Goal: Information Seeking & Learning: Learn about a topic

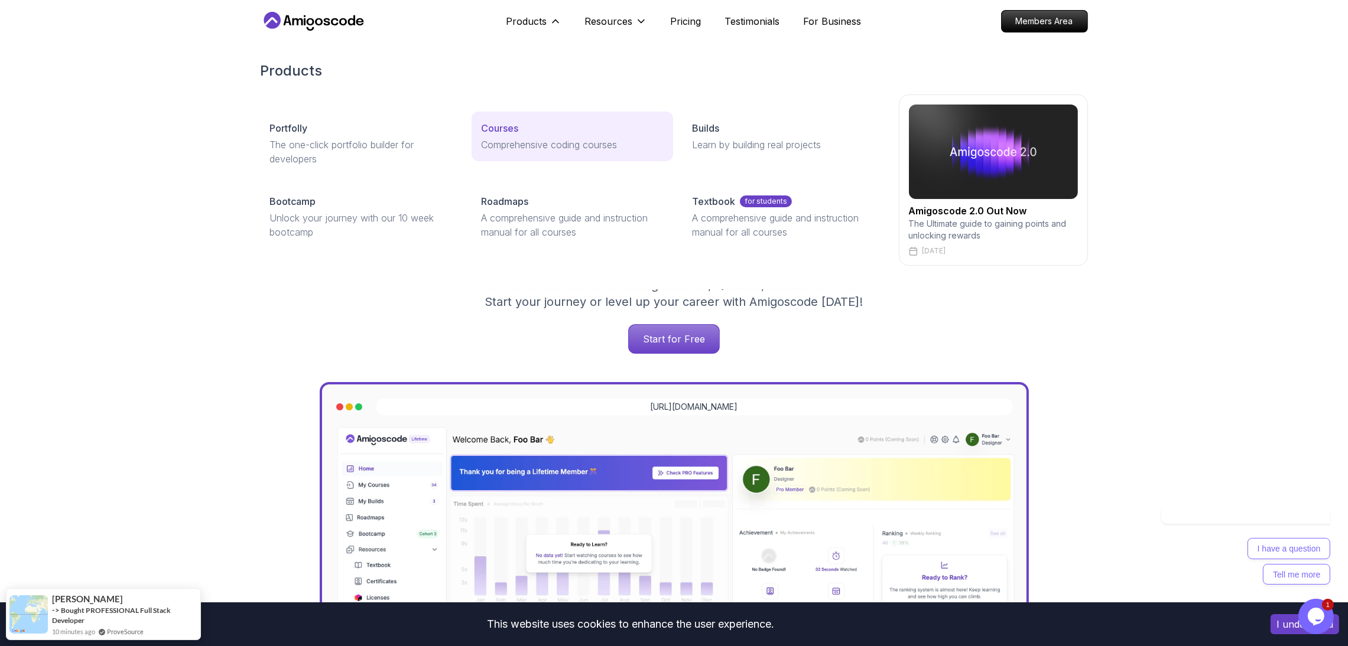
click at [510, 129] on p "Courses" at bounding box center [499, 128] width 37 height 14
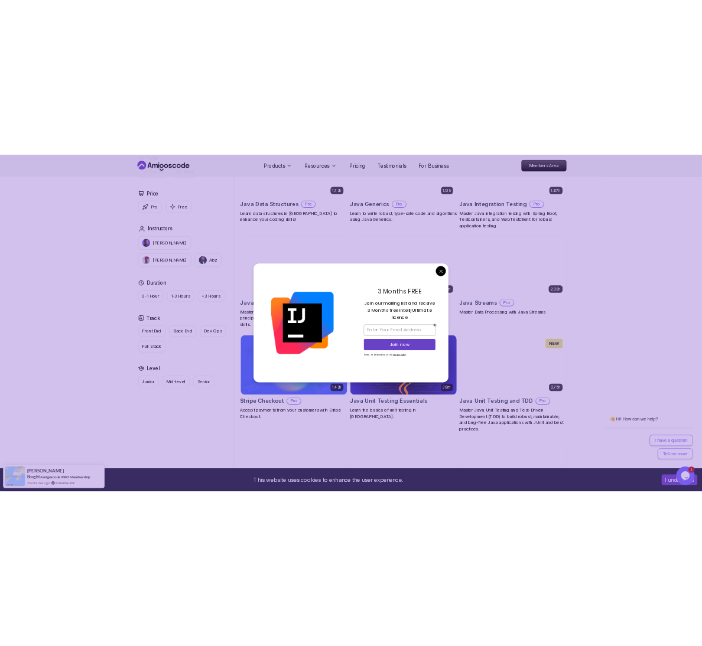
scroll to position [1683, 0]
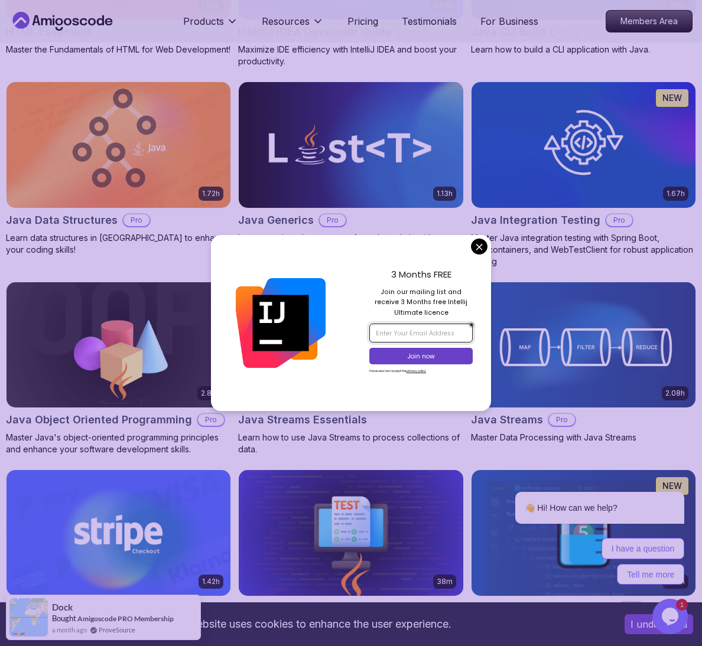
click at [444, 331] on input "email" at bounding box center [420, 333] width 103 height 19
paste input "[EMAIL_ADDRESS][DOMAIN_NAME]"
type input "[EMAIL_ADDRESS][DOMAIN_NAME]"
click at [444, 354] on button "Join now" at bounding box center [420, 356] width 103 height 17
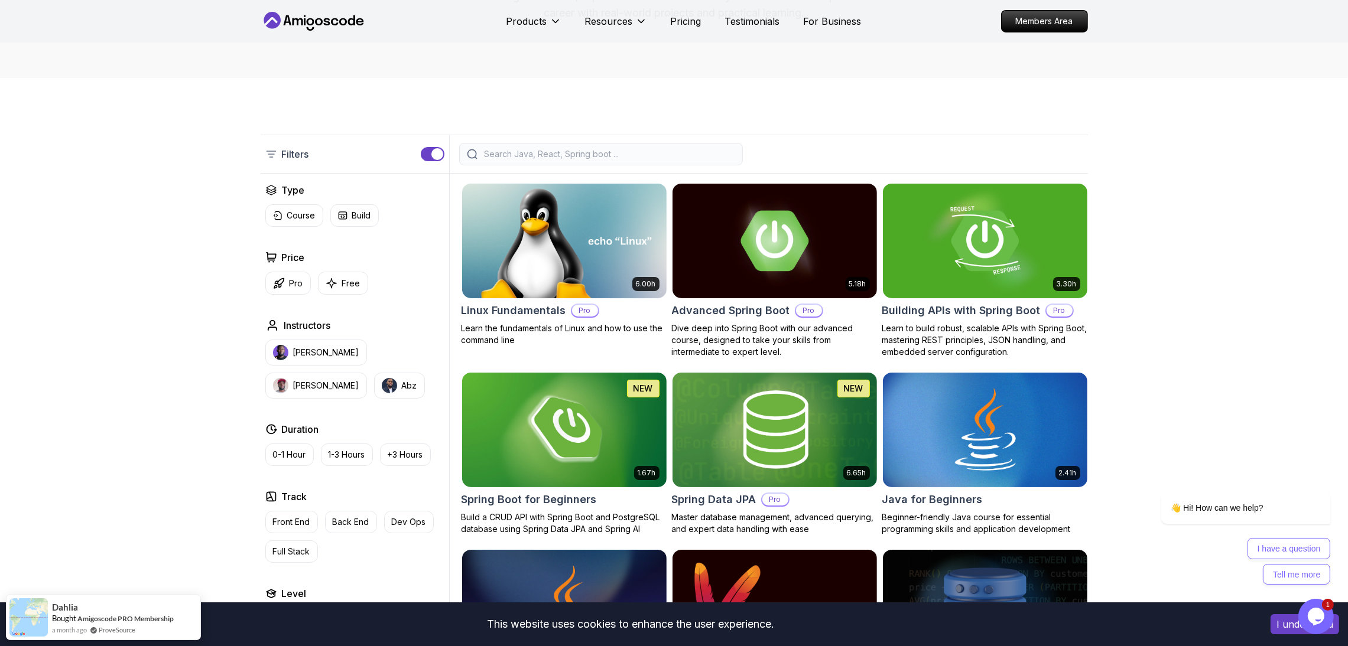
scroll to position [0, 0]
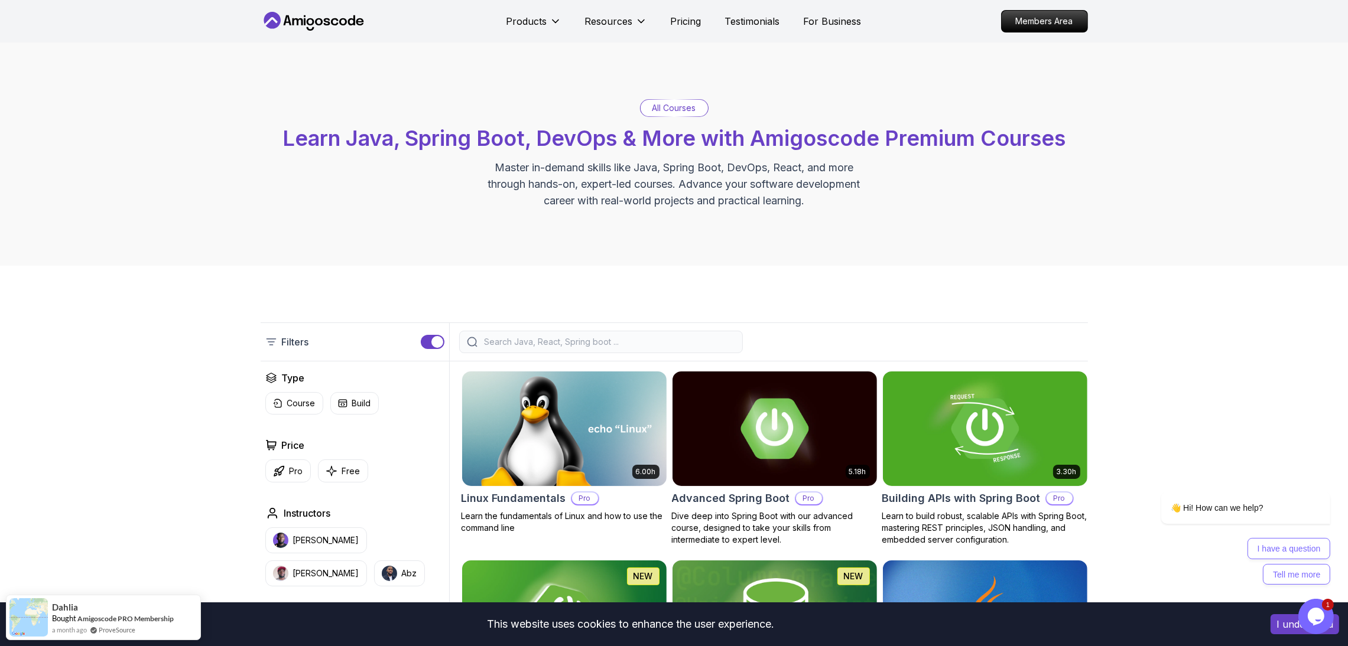
click at [509, 336] on input "search" at bounding box center [608, 342] width 253 height 12
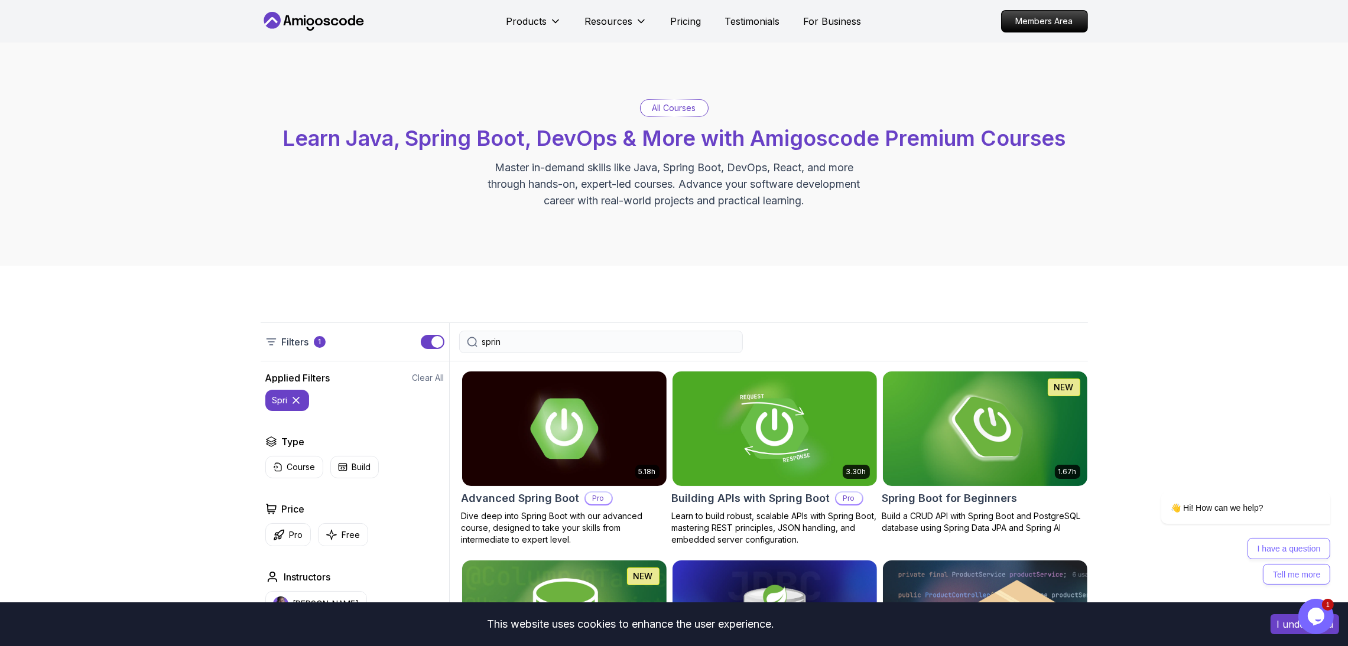
type input "spring"
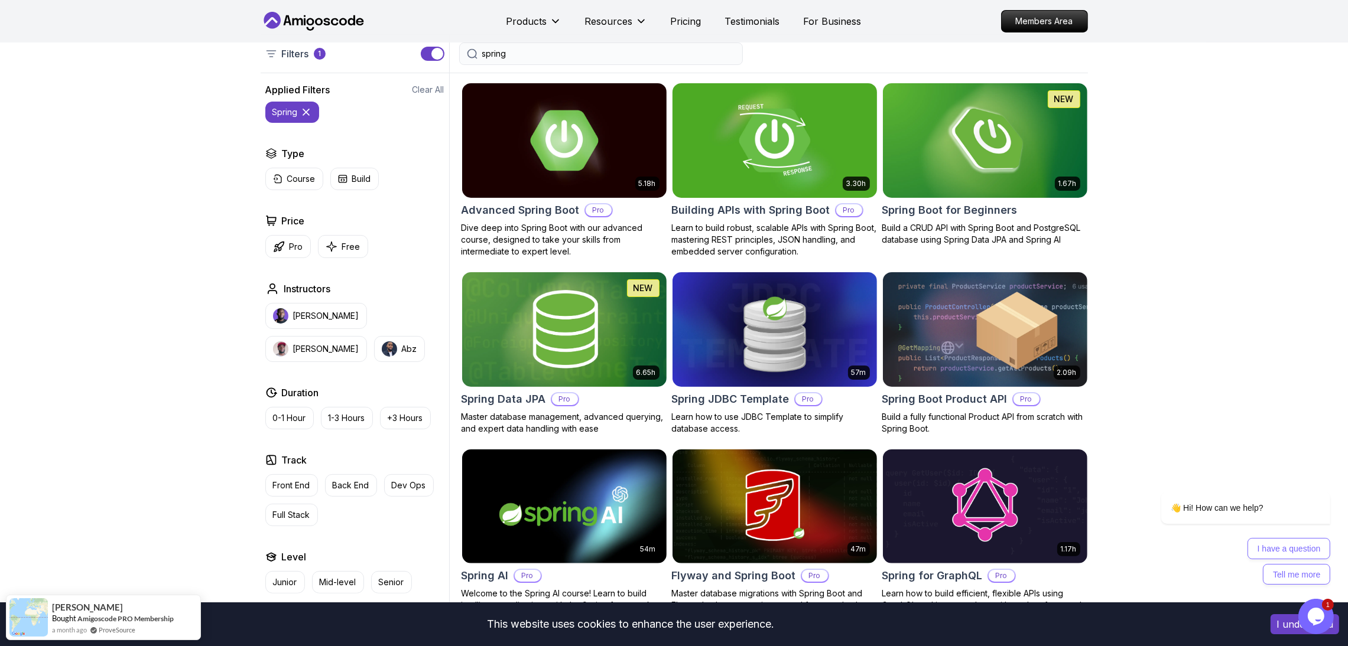
scroll to position [265, 0]
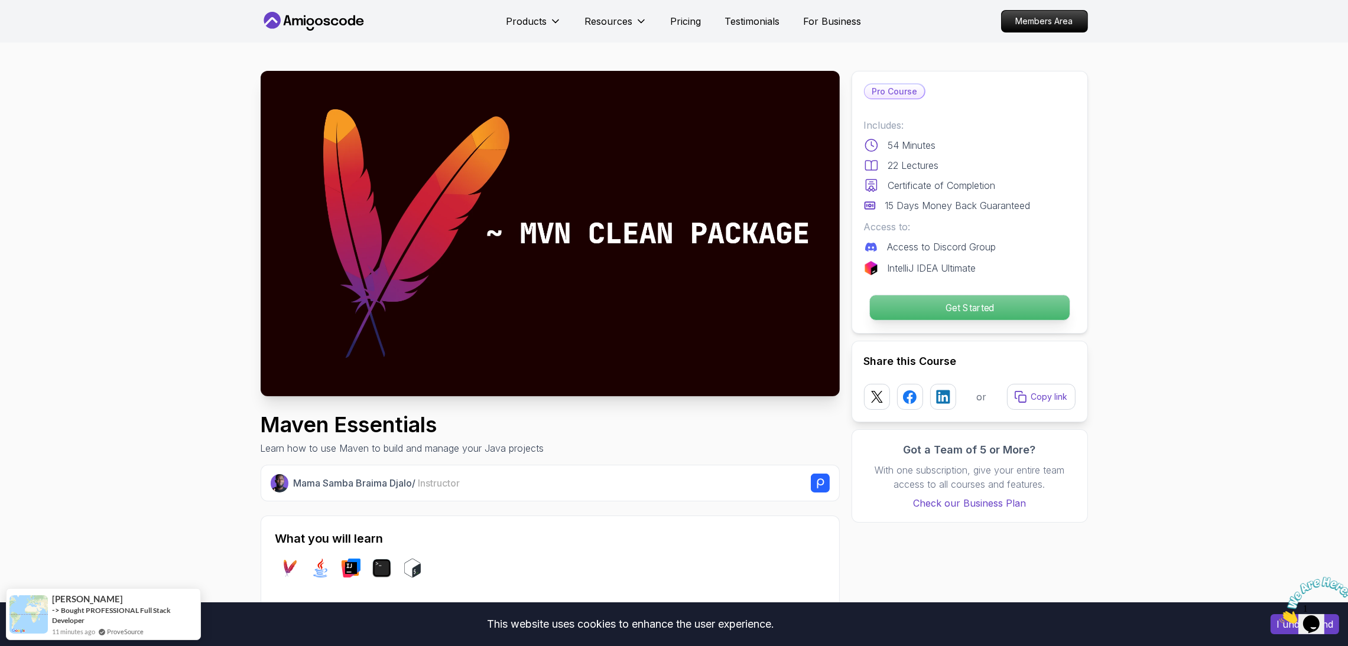
click at [954, 317] on p "Get Started" at bounding box center [969, 307] width 200 height 25
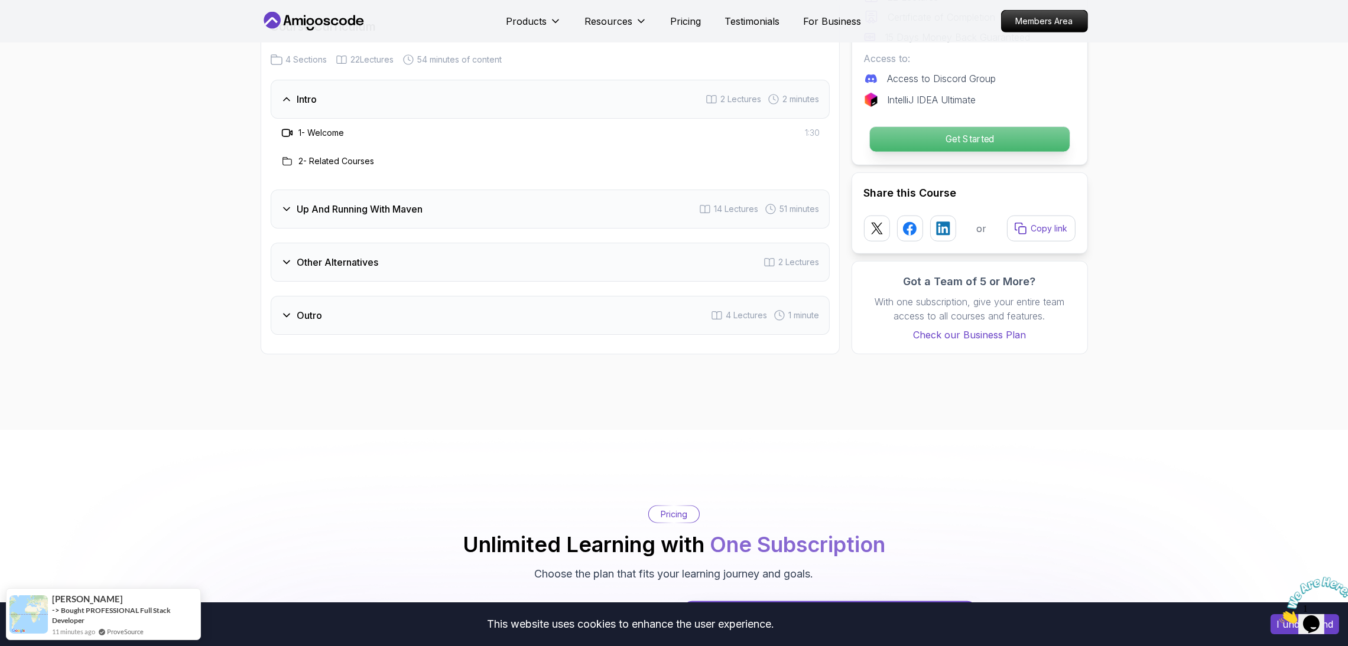
scroll to position [1882, 0]
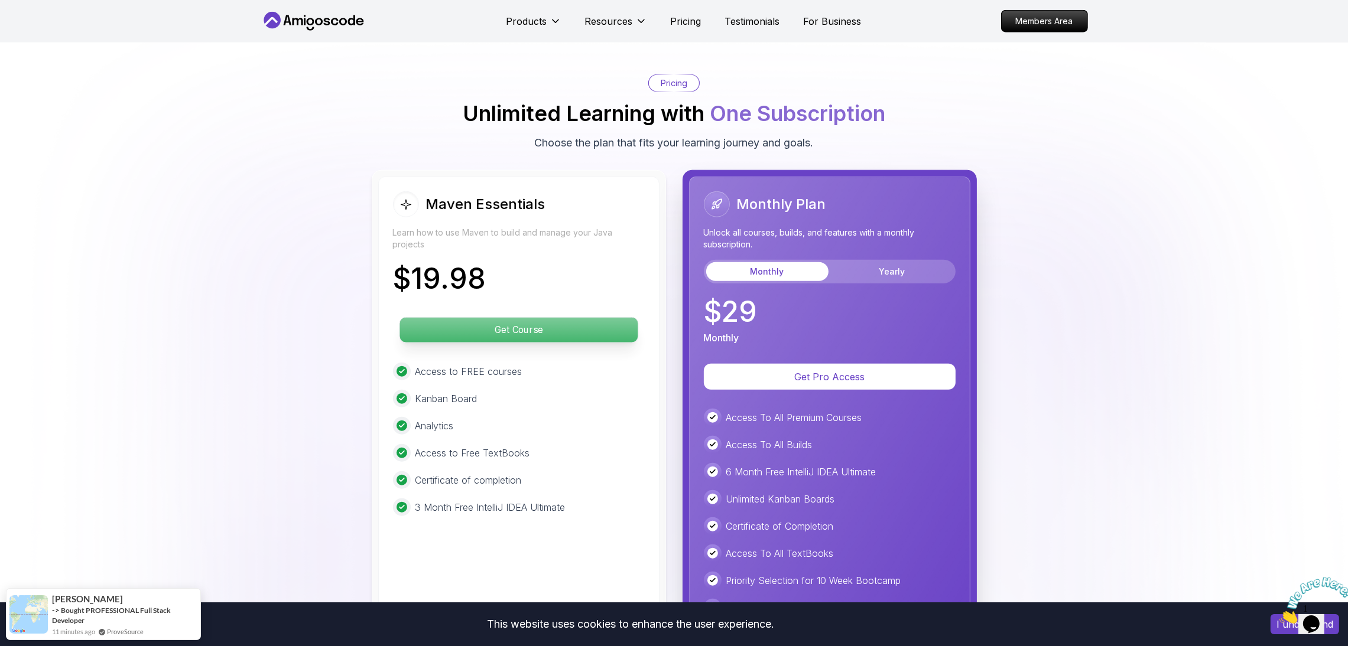
click at [551, 334] on p "Get Course" at bounding box center [518, 330] width 238 height 25
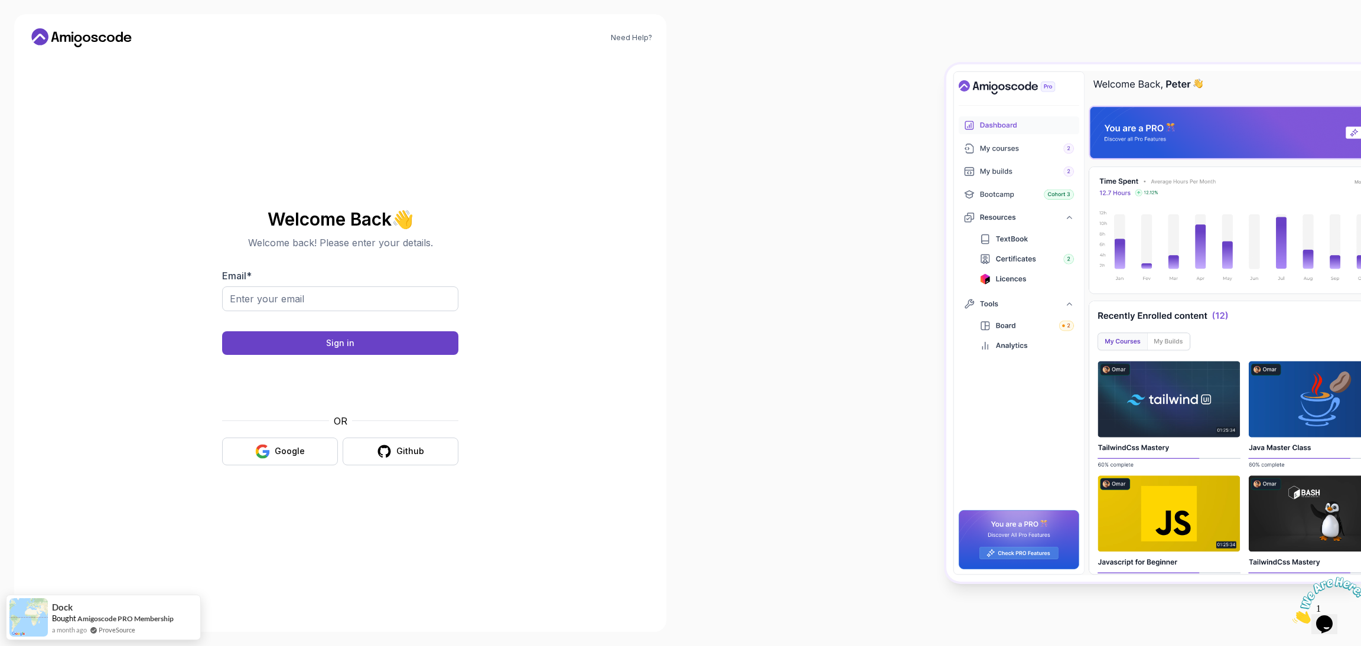
click at [853, 225] on body "Need Help? Welcome Back 👋 Welcome back! Please enter your details. Email * Sign…" at bounding box center [680, 323] width 1361 height 646
click at [307, 301] on input "Email *" at bounding box center [340, 299] width 236 height 25
type input "FACOB93992@WODEDA.COM"
click at [329, 347] on div "Sign in" at bounding box center [340, 343] width 28 height 12
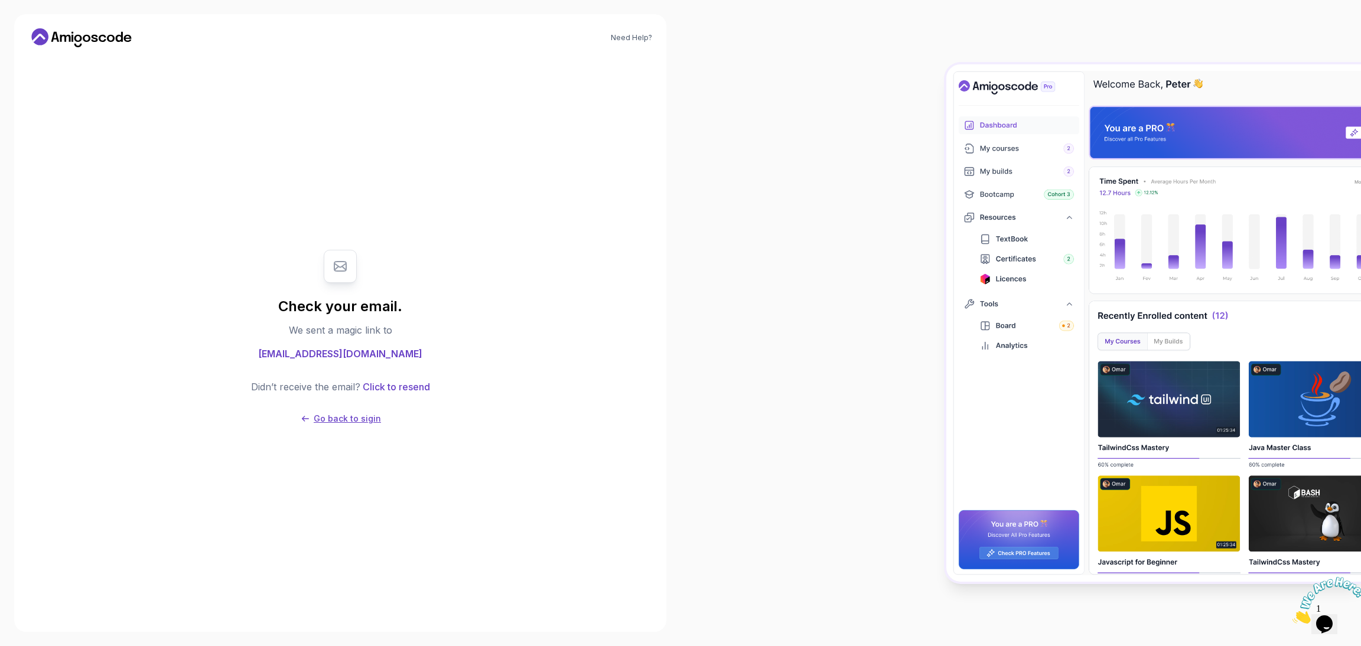
click at [330, 422] on p "Go back to sigin" at bounding box center [347, 419] width 67 height 12
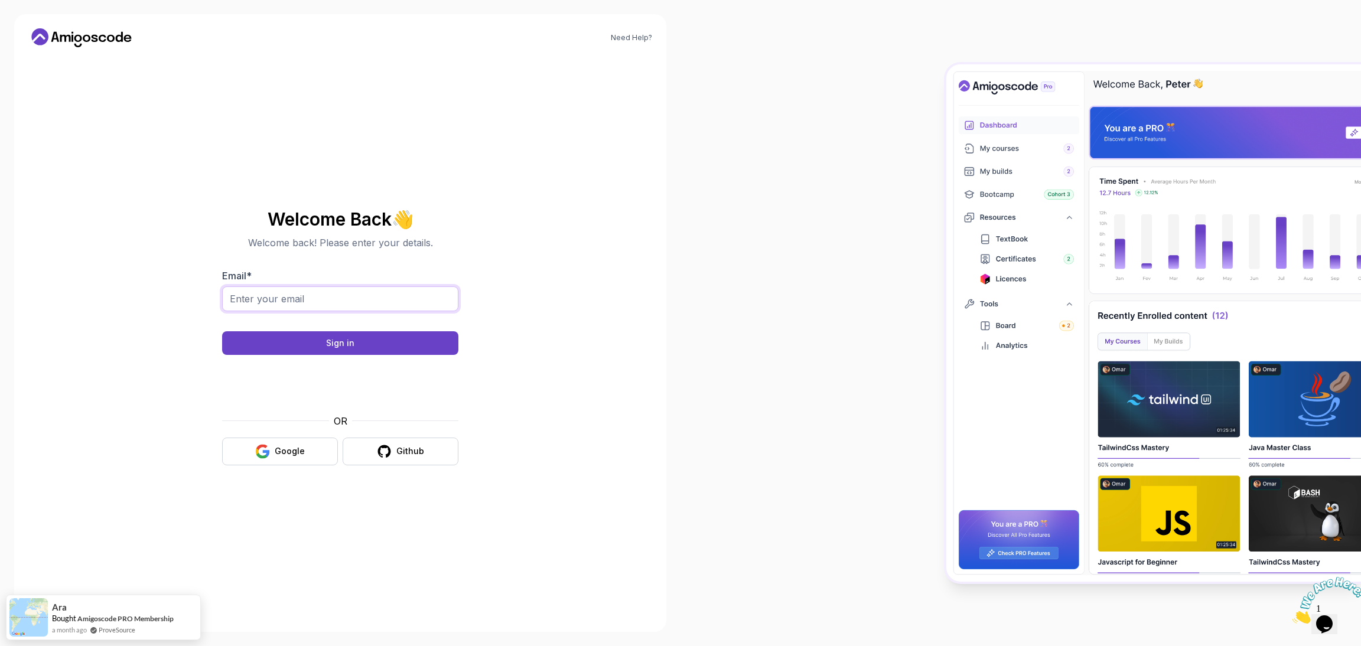
click at [305, 289] on input "Email *" at bounding box center [340, 299] width 236 height 25
paste input "dsovan820@gmail.com:"
type input "dsovan820@gmail.com"
click at [348, 342] on div "Sign in" at bounding box center [340, 343] width 28 height 12
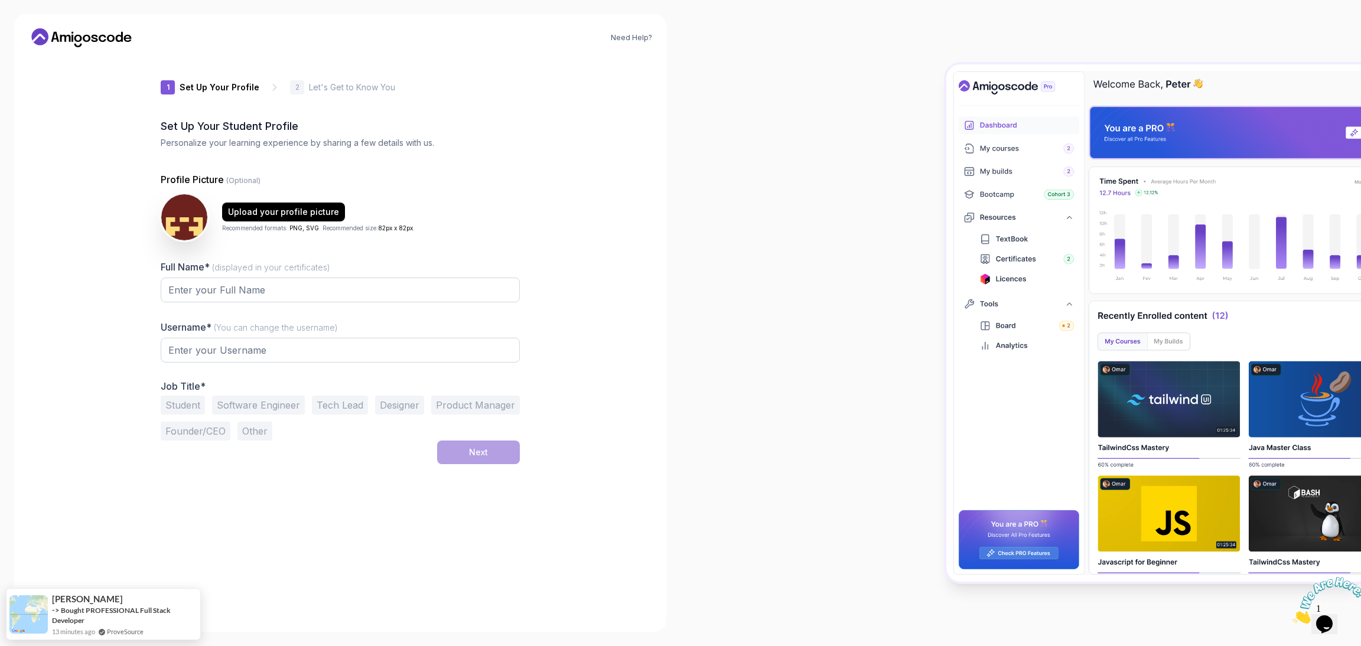
type input "gentlepanda3d3bc"
click at [359, 291] on input "Full Name* (displayed in your certificates)" at bounding box center [340, 290] width 359 height 25
type input "OSVALDO WEISSNAT V"
click at [189, 401] on button "Student" at bounding box center [183, 405] width 44 height 19
click at [275, 404] on button "Software Engineer" at bounding box center [258, 405] width 93 height 19
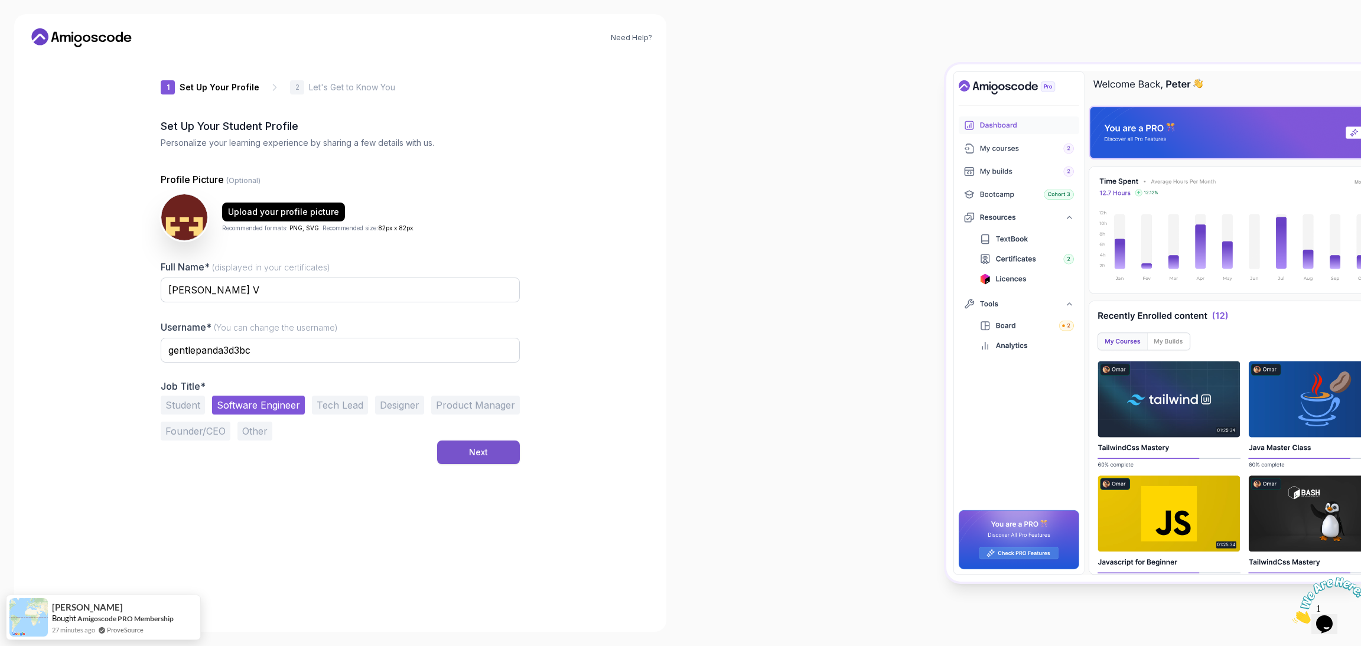
click at [477, 447] on div "Next" at bounding box center [478, 453] width 19 height 12
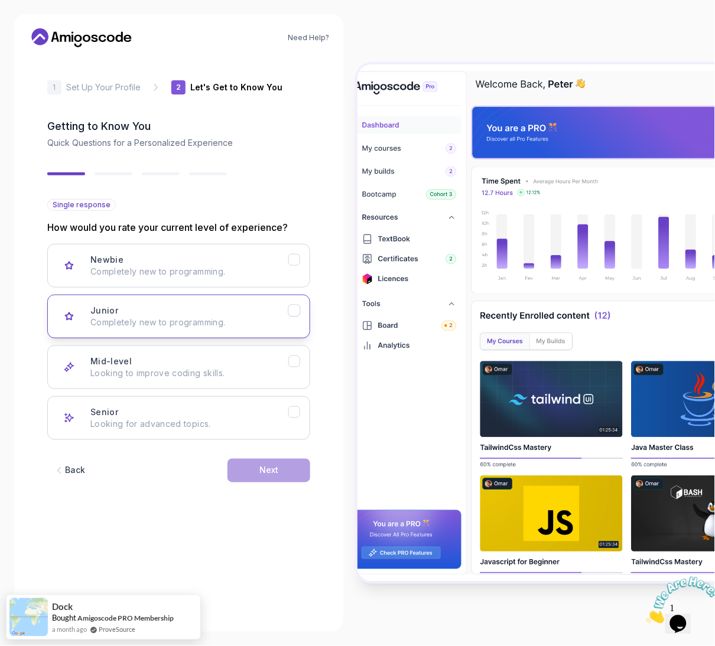
click at [292, 318] on button "Junior Completely new to programming." at bounding box center [178, 317] width 263 height 44
click at [268, 468] on div "Next" at bounding box center [268, 471] width 19 height 12
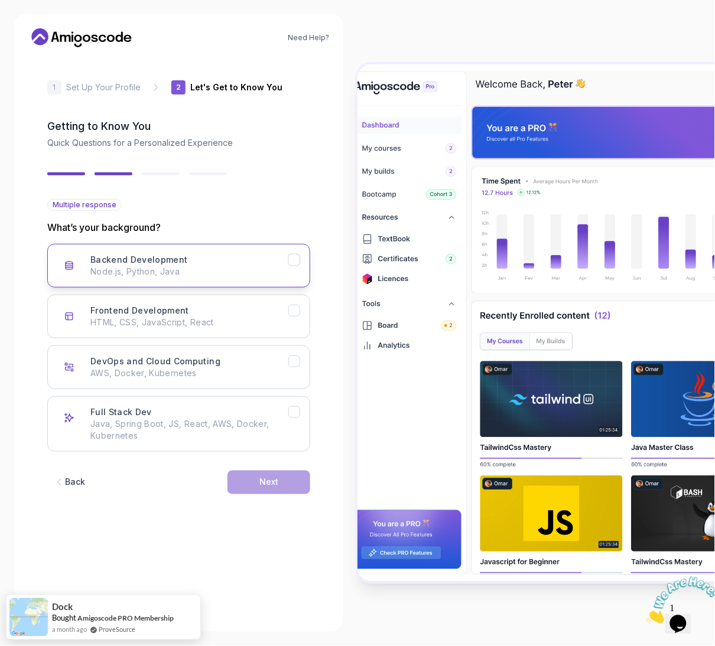
click at [294, 259] on icon "Backend Development" at bounding box center [294, 260] width 11 height 11
click at [282, 486] on button "Next" at bounding box center [268, 483] width 83 height 24
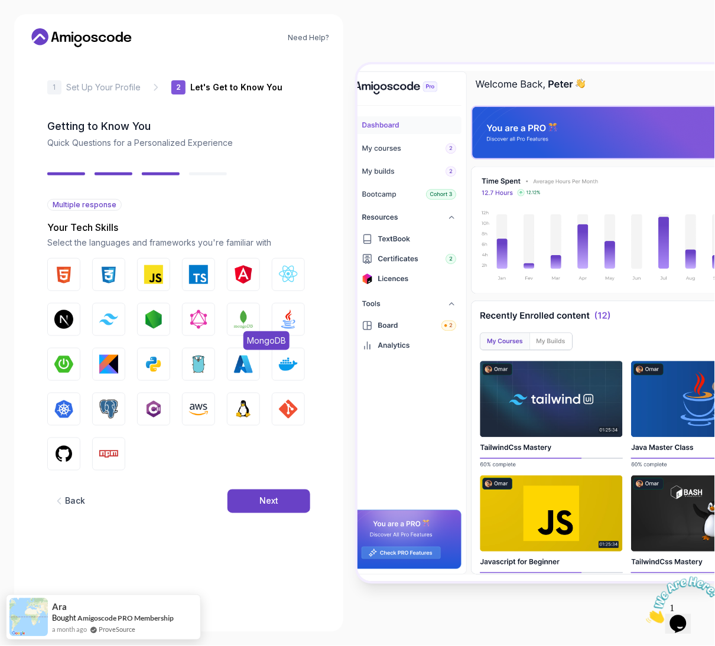
click at [246, 317] on img "button" at bounding box center [243, 319] width 19 height 19
click at [59, 366] on img "button" at bounding box center [63, 364] width 19 height 19
click at [272, 505] on div "Next" at bounding box center [268, 502] width 19 height 12
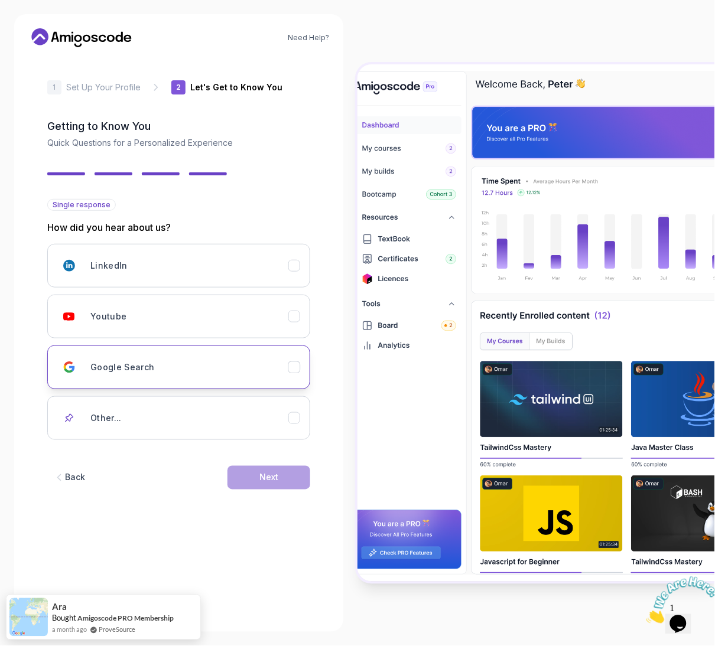
drag, startPoint x: 295, startPoint y: 315, endPoint x: 289, endPoint y: 358, distance: 42.9
click at [296, 316] on icon "Youtube" at bounding box center [294, 316] width 11 height 11
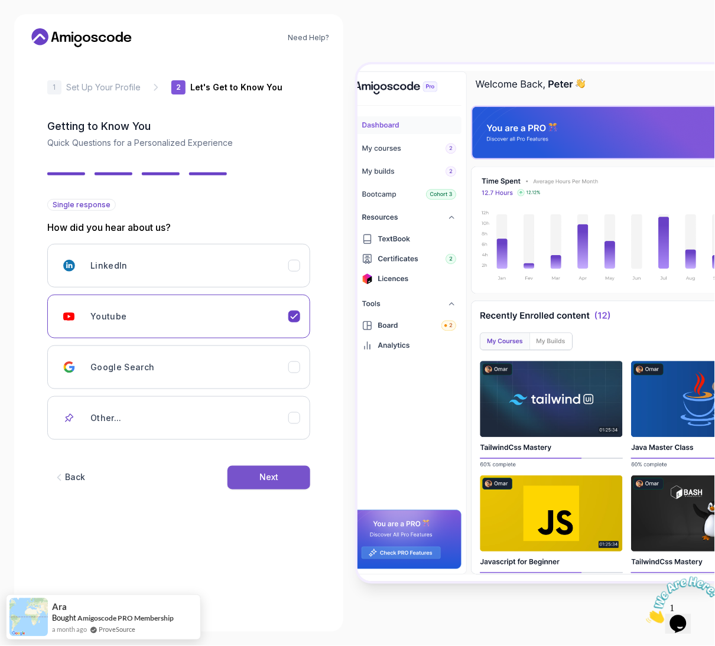
click at [268, 478] on div "Next" at bounding box center [268, 478] width 19 height 12
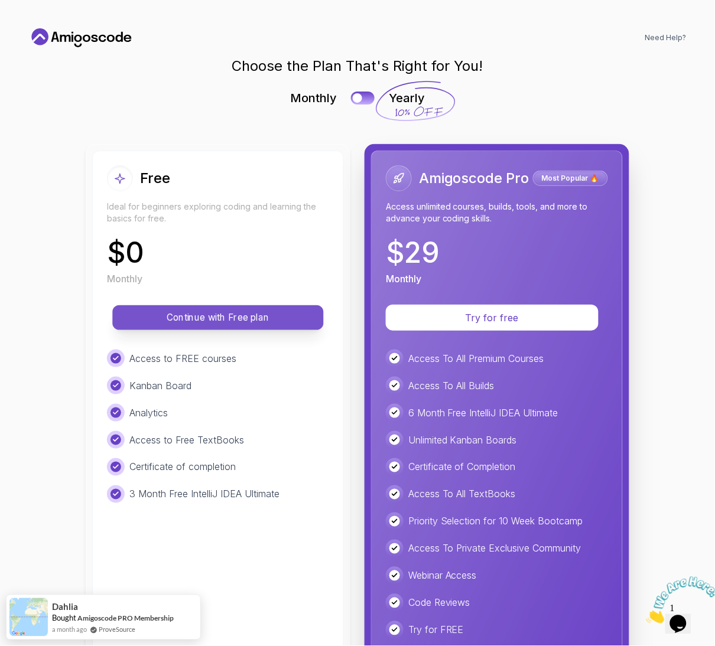
click at [236, 318] on p "Continue with Free plan" at bounding box center [218, 318] width 184 height 14
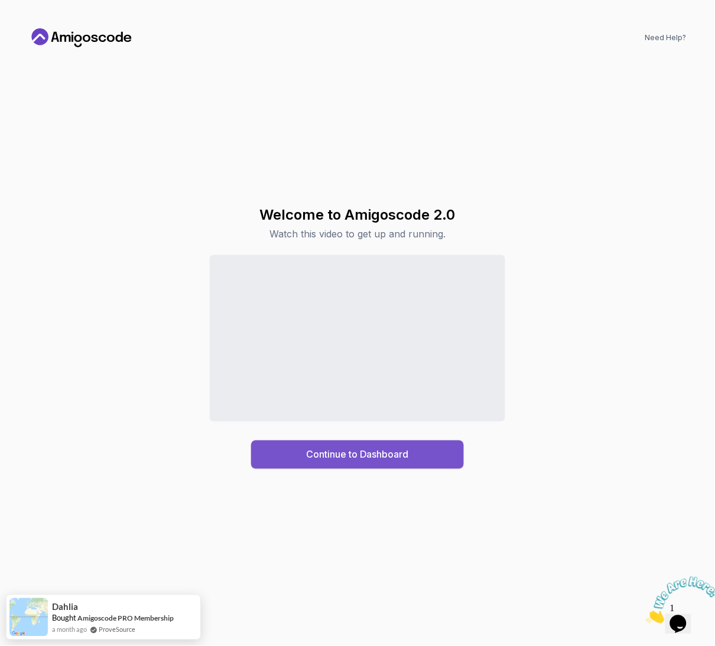
click at [376, 457] on div "Continue to Dashboard" at bounding box center [358, 455] width 102 height 14
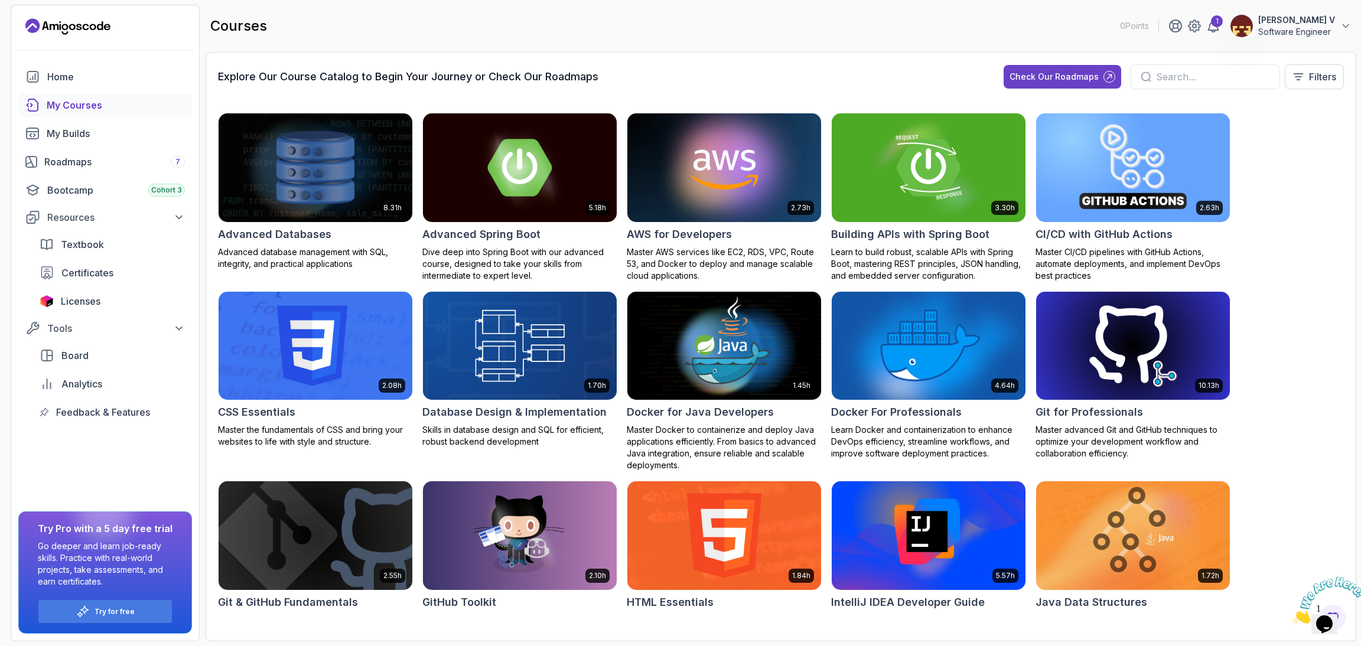
click at [76, 103] on div "My Courses" at bounding box center [116, 105] width 138 height 14
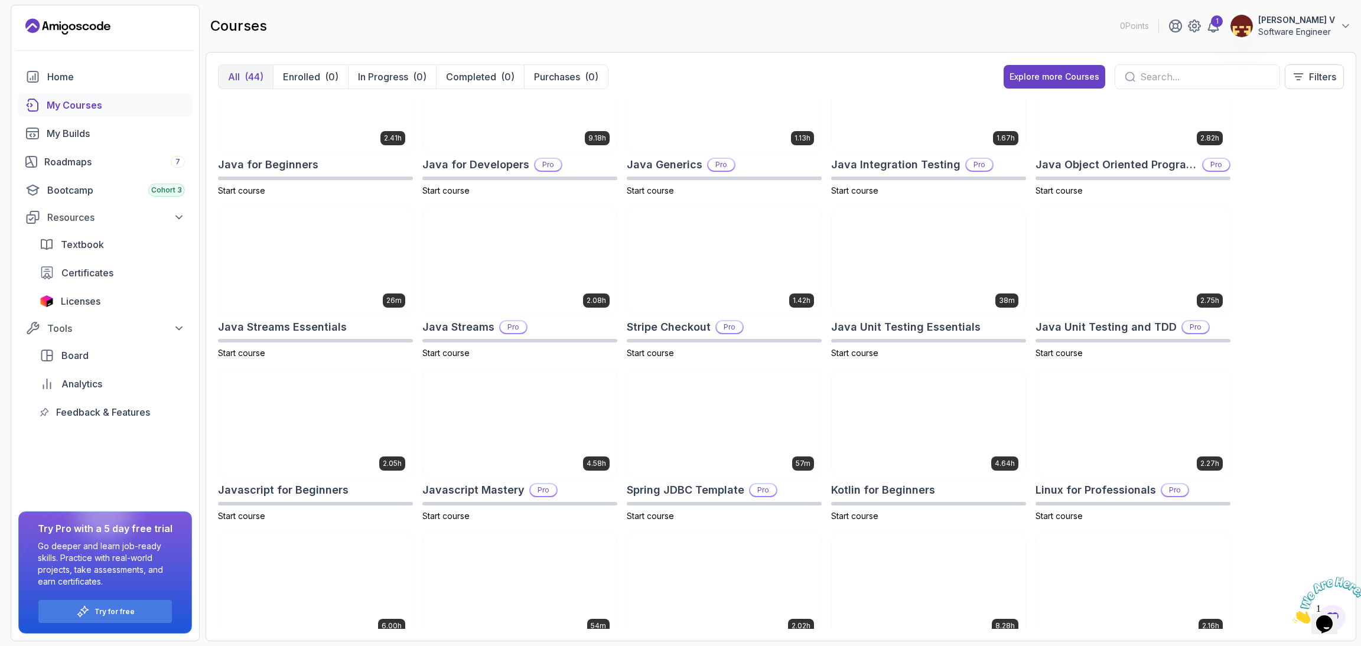
scroll to position [620, 0]
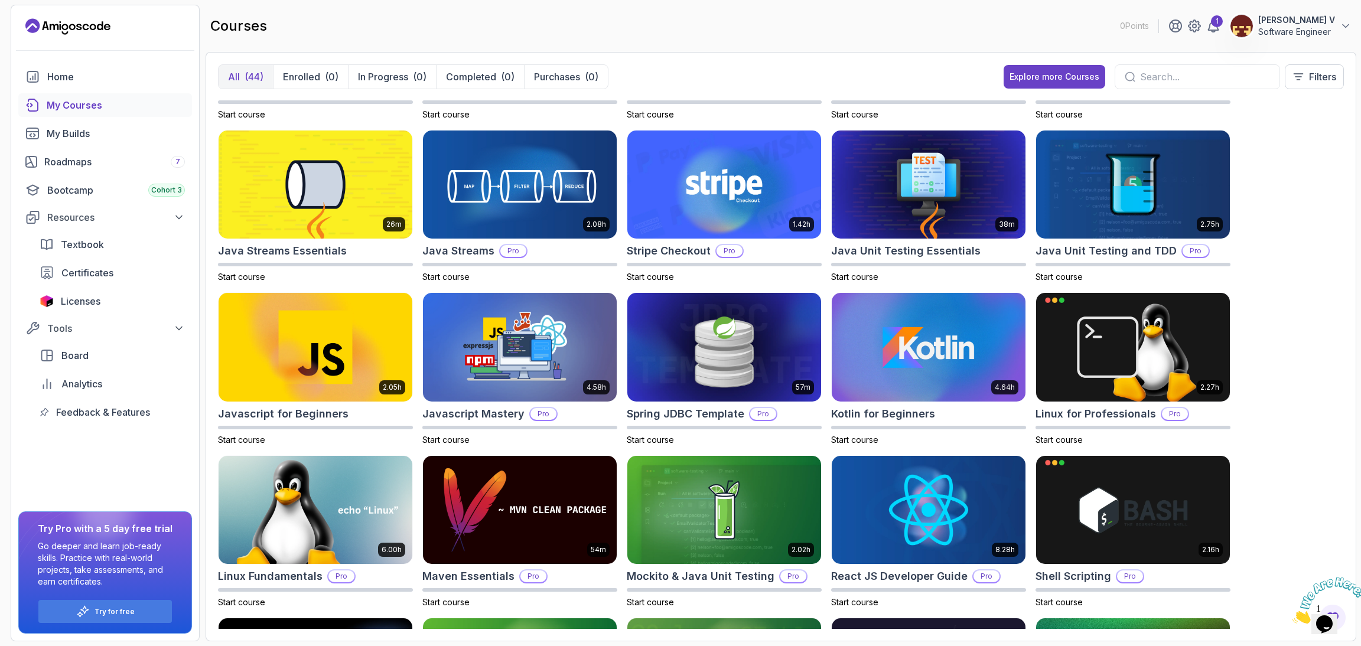
click at [1318, 18] on p "OSVALDO WEISSNAT V" at bounding box center [1296, 20] width 77 height 12
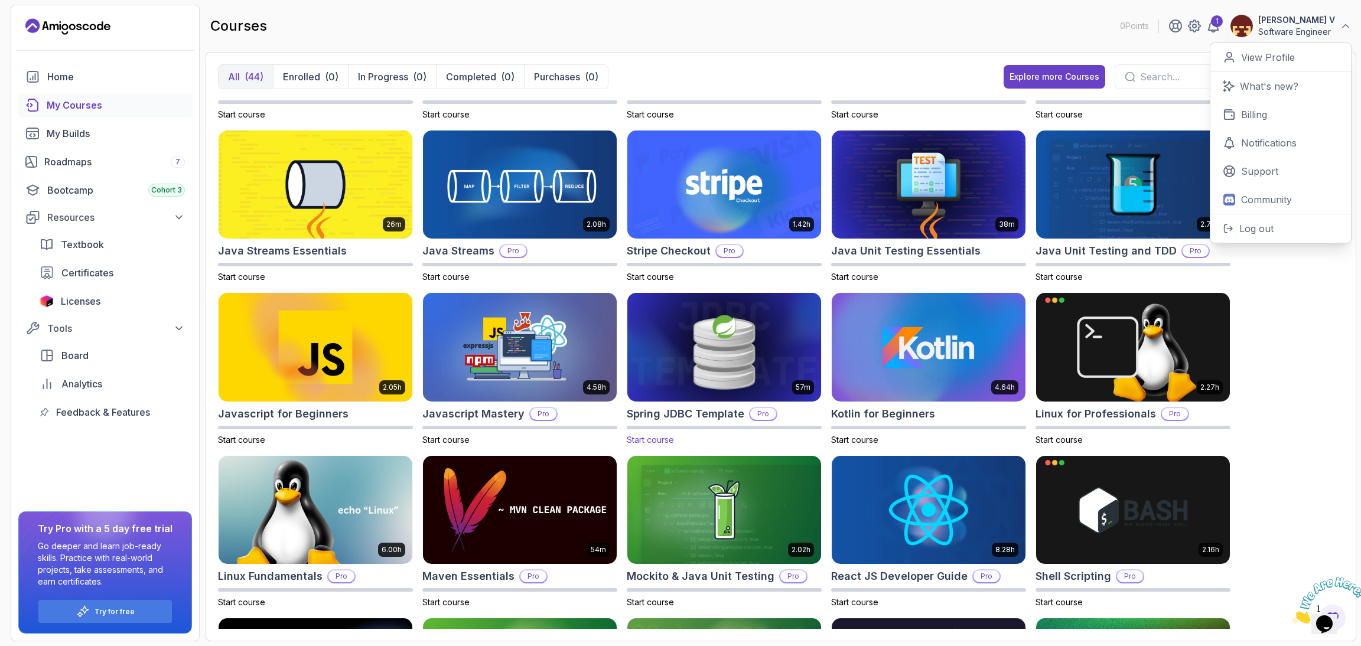
click at [680, 411] on h2 "Spring JDBC Template" at bounding box center [686, 414] width 118 height 17
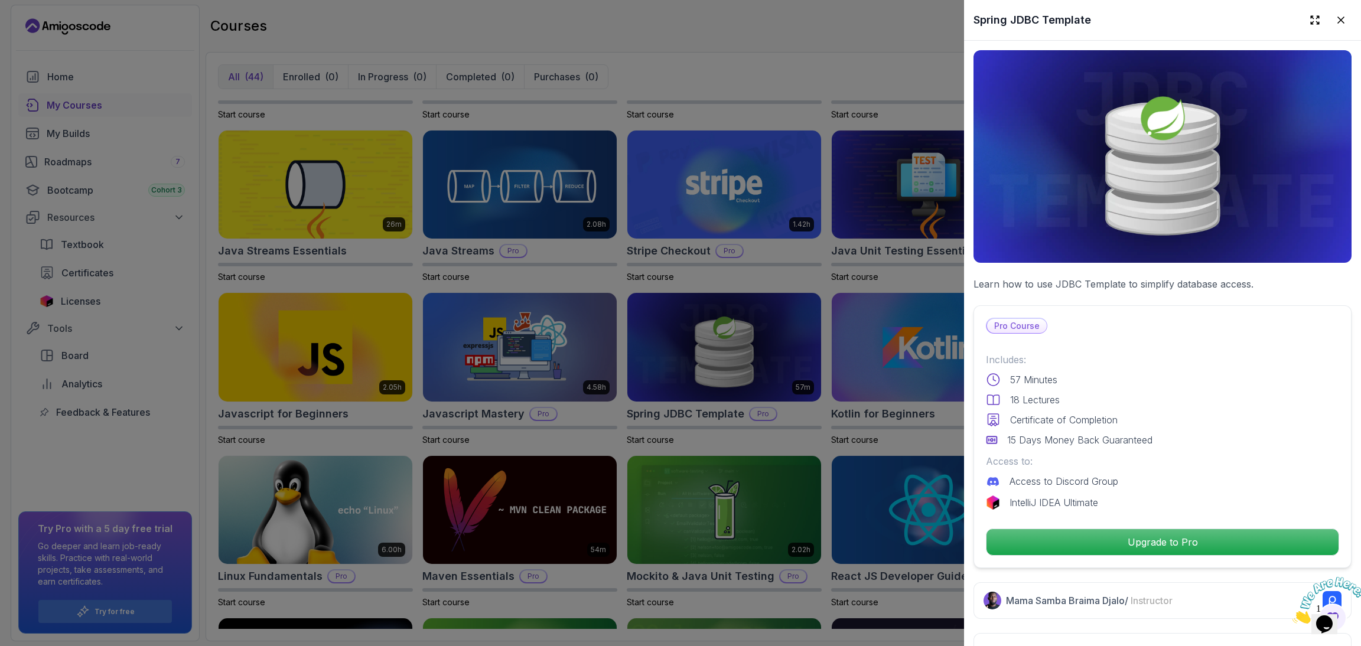
click at [823, 281] on div at bounding box center [680, 323] width 1361 height 646
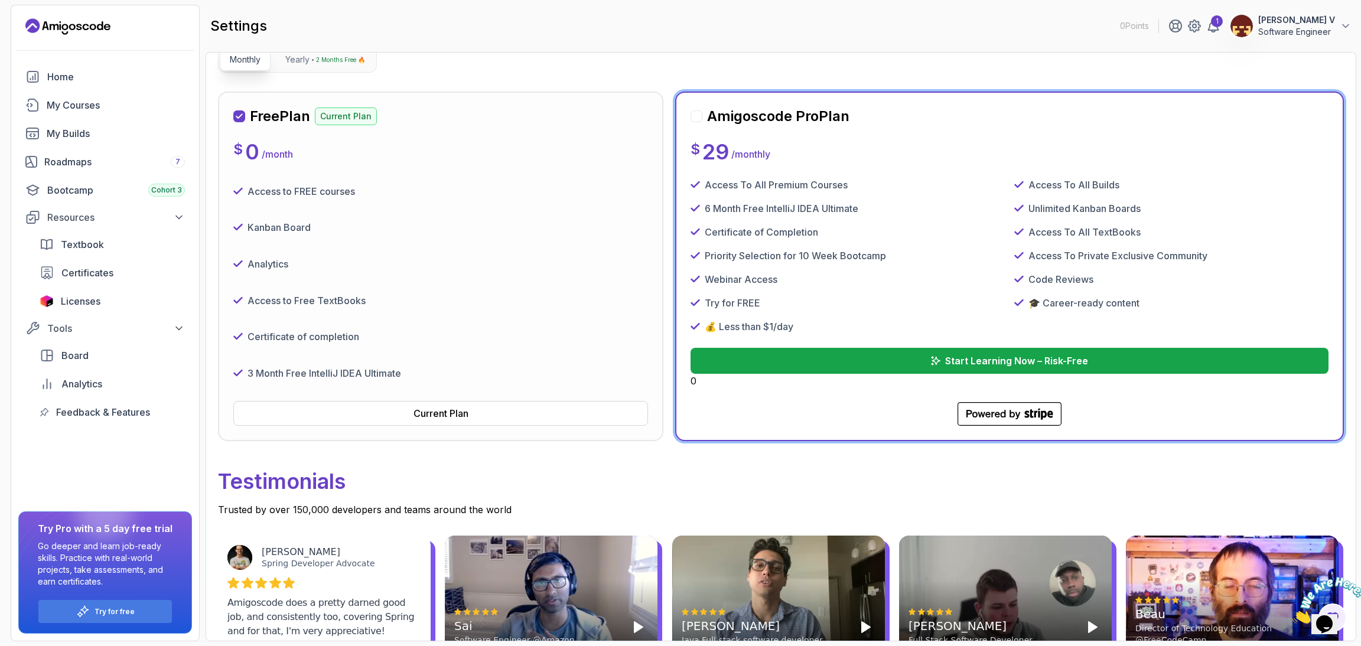
scroll to position [265, 0]
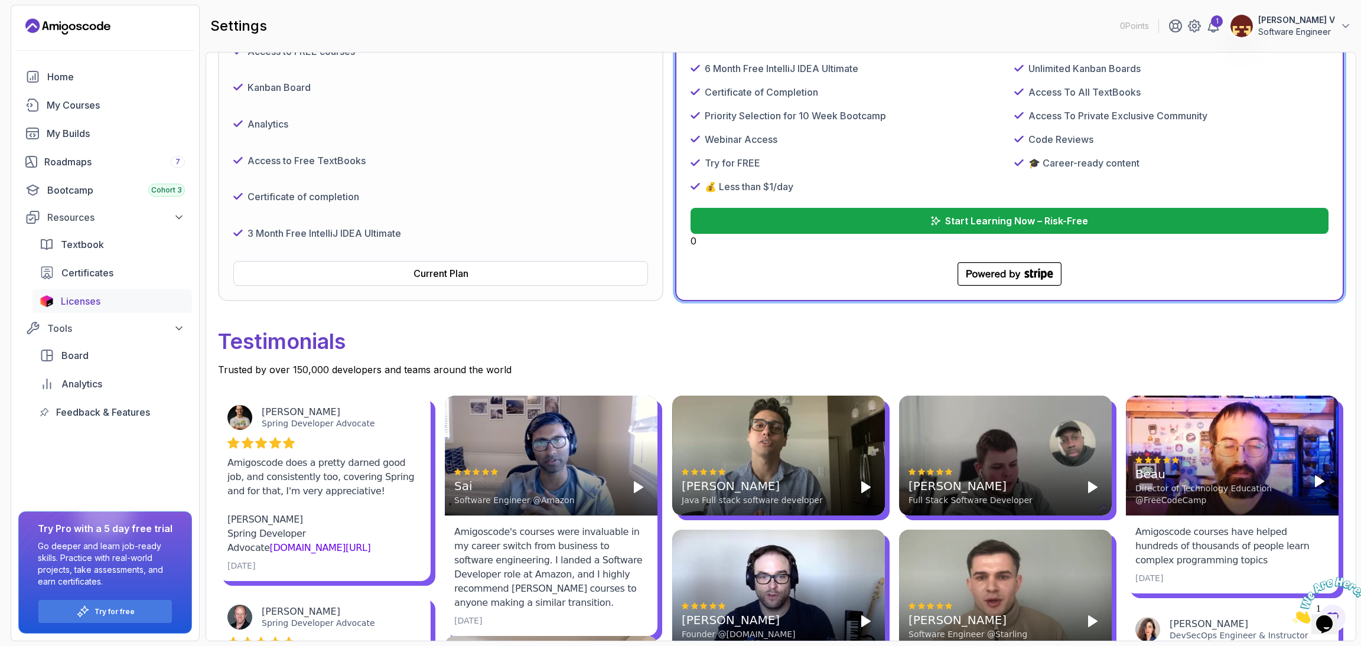
click at [100, 303] on span "Licenses" at bounding box center [81, 301] width 40 height 14
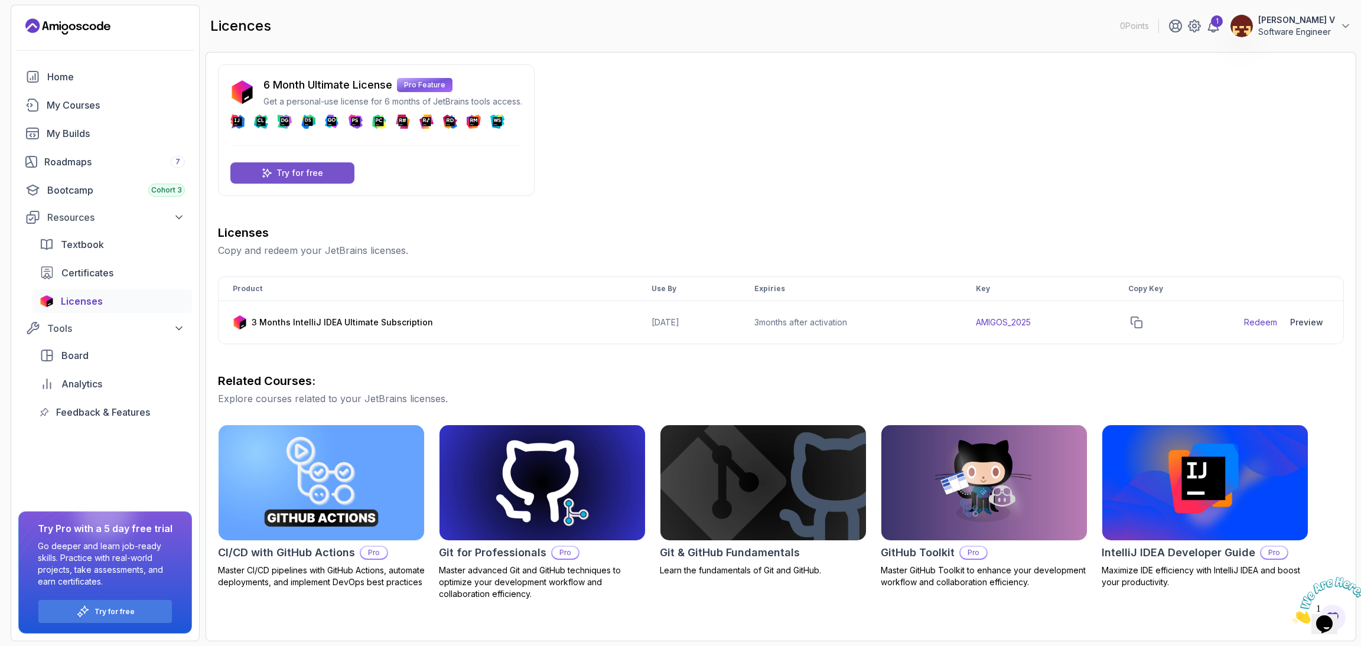
click at [300, 178] on p "Try for free" at bounding box center [299, 173] width 47 height 12
click at [84, 106] on div "My Courses" at bounding box center [116, 105] width 138 height 14
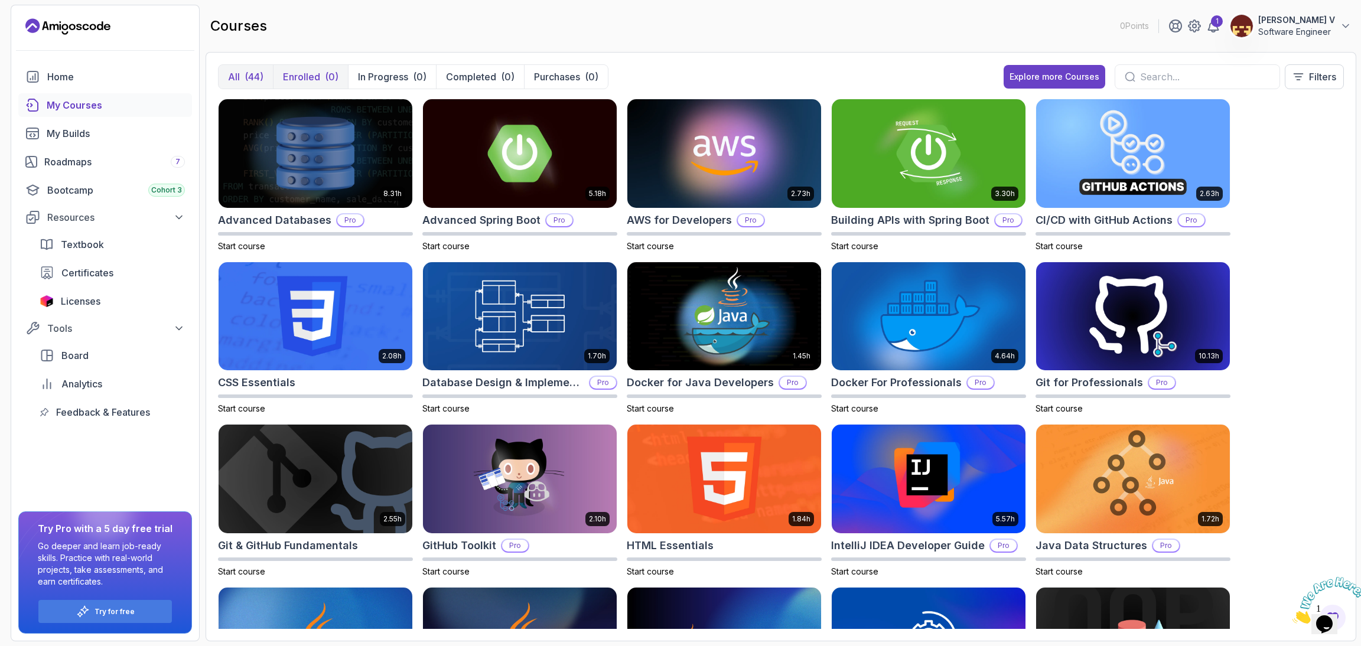
click at [341, 79] on button "Enrolled (0)" at bounding box center [310, 77] width 75 height 24
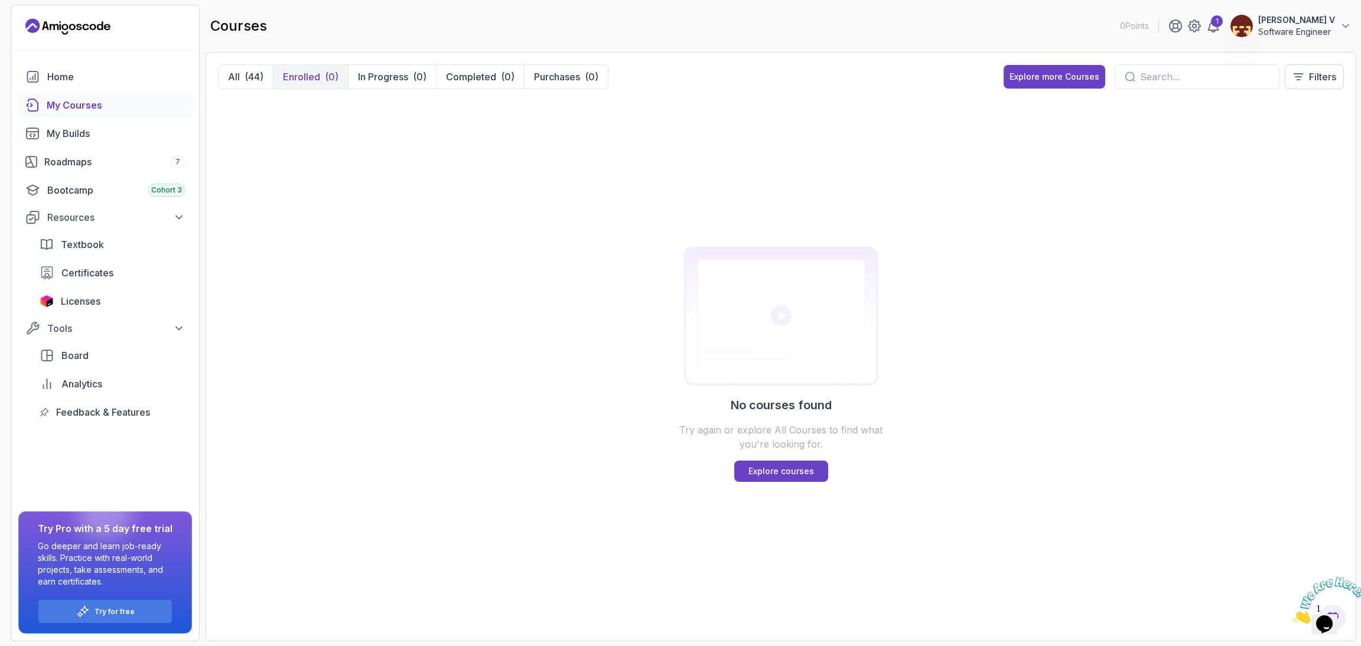
click at [490, 219] on div "No courses found Try again or explore All Courses to find what you're looking f…" at bounding box center [781, 364] width 1126 height 531
click at [633, 230] on div "No courses found Try again or explore All Courses to find what you're looking f…" at bounding box center [781, 364] width 1126 height 531
click at [810, 285] on img at bounding box center [781, 317] width 227 height 142
click at [575, 223] on div "No courses found Try again or explore All Courses to find what you're looking f…" at bounding box center [781, 364] width 1126 height 531
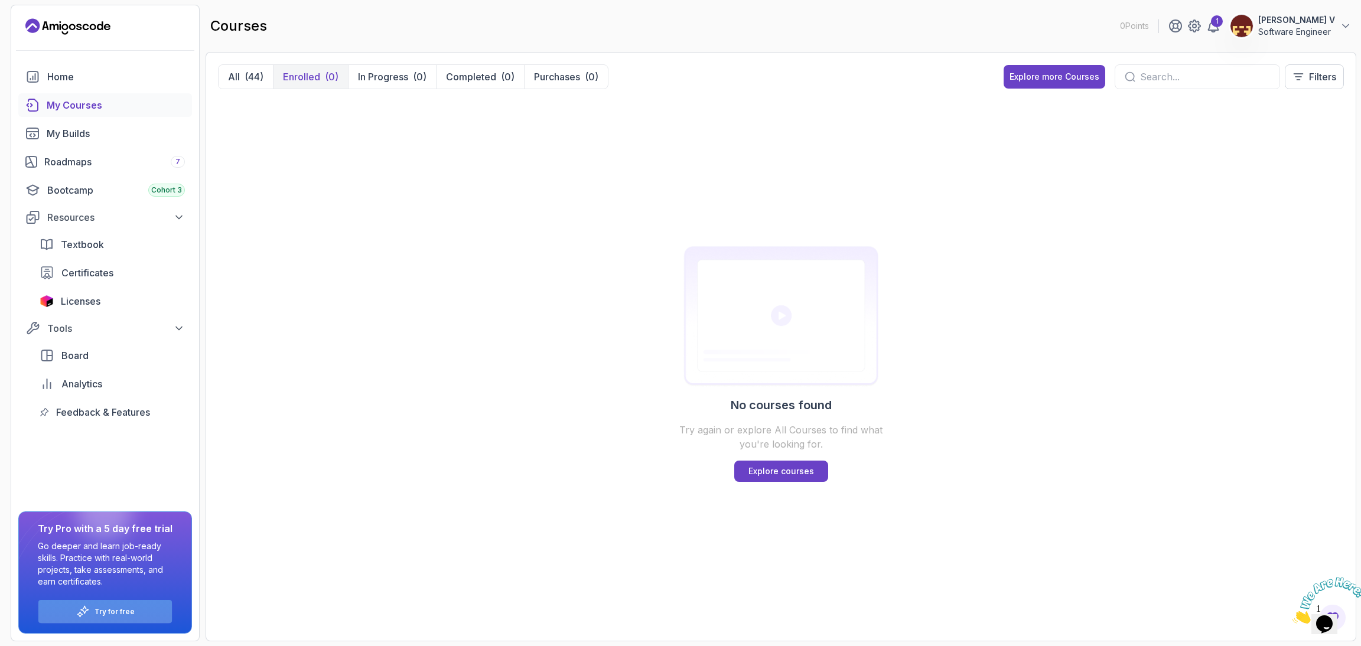
click at [136, 611] on div "Try for free" at bounding box center [105, 611] width 134 height 23
click at [114, 614] on p "Try for free" at bounding box center [115, 611] width 40 height 9
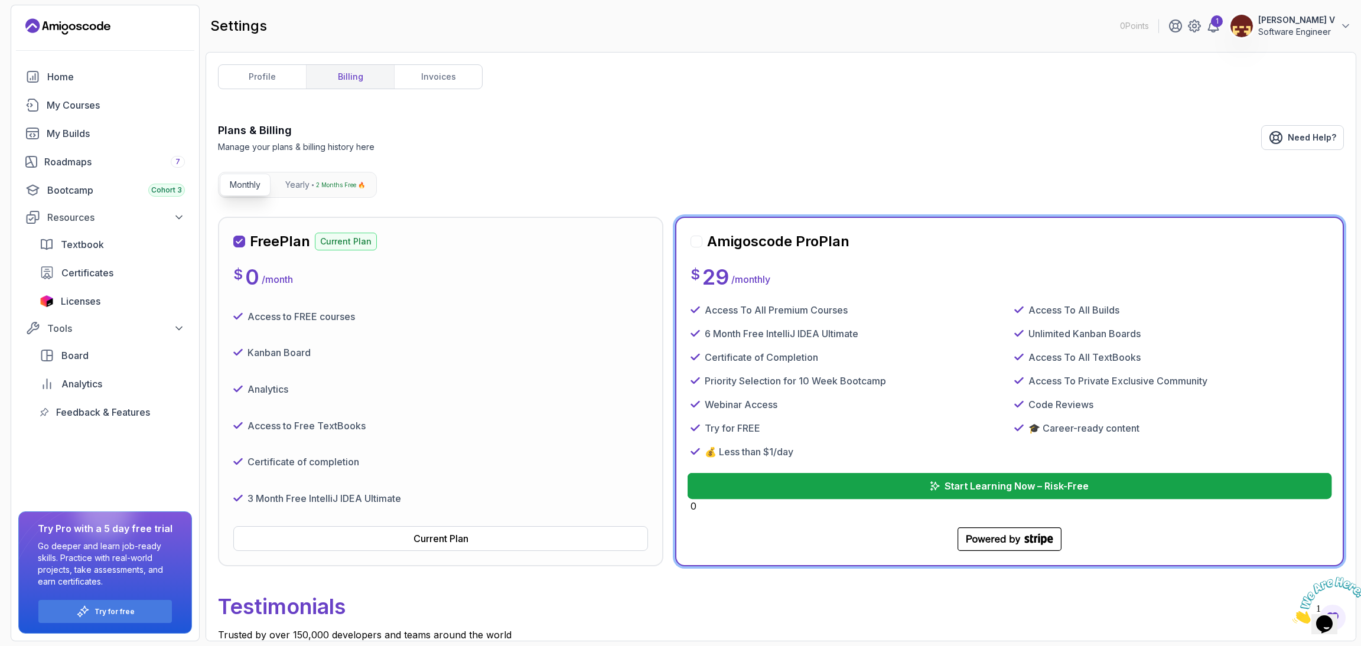
click at [849, 480] on button "Start Learning Now – Risk-Free" at bounding box center [1010, 486] width 644 height 26
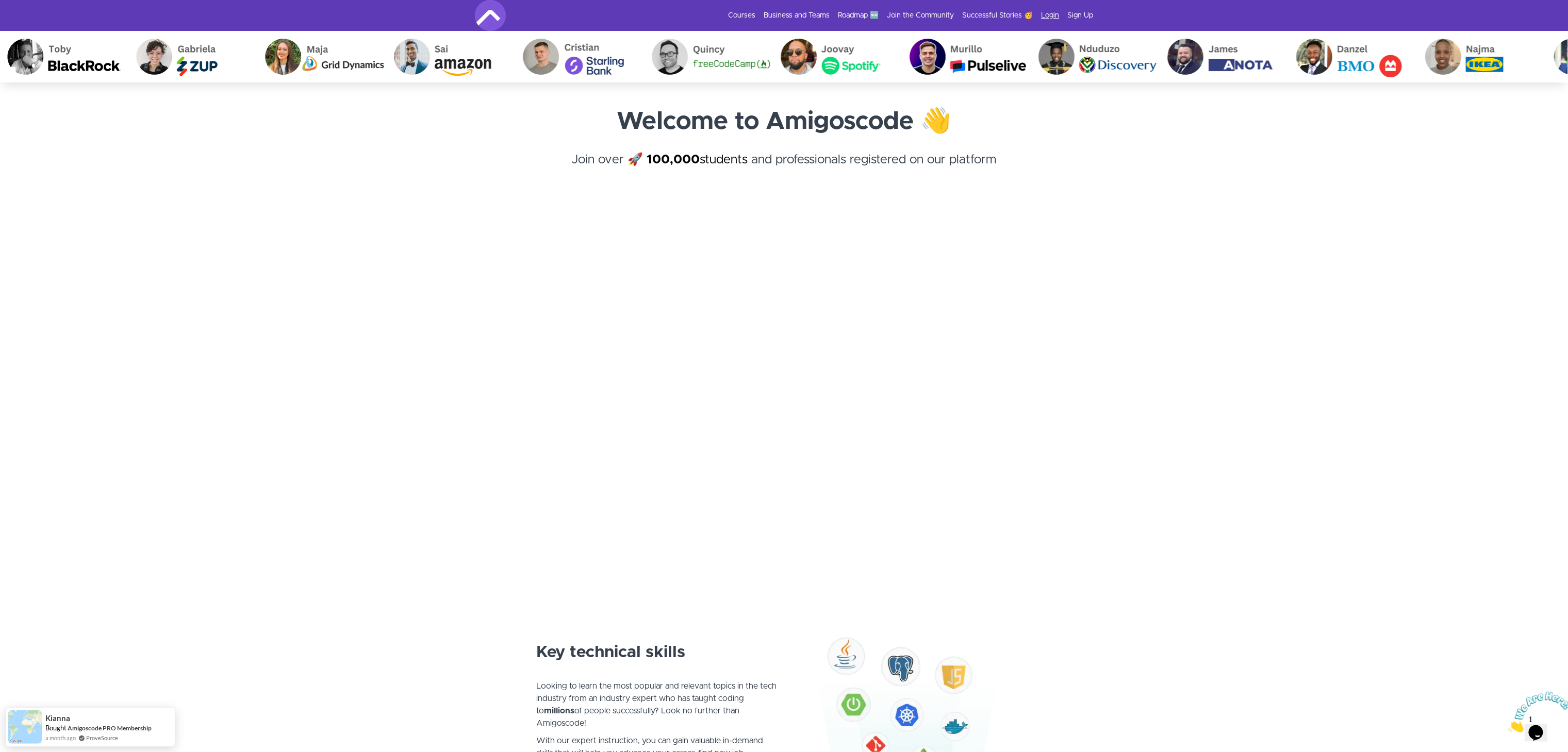
click at [1045, 15] on link "Login" at bounding box center [1050, 16] width 18 height 10
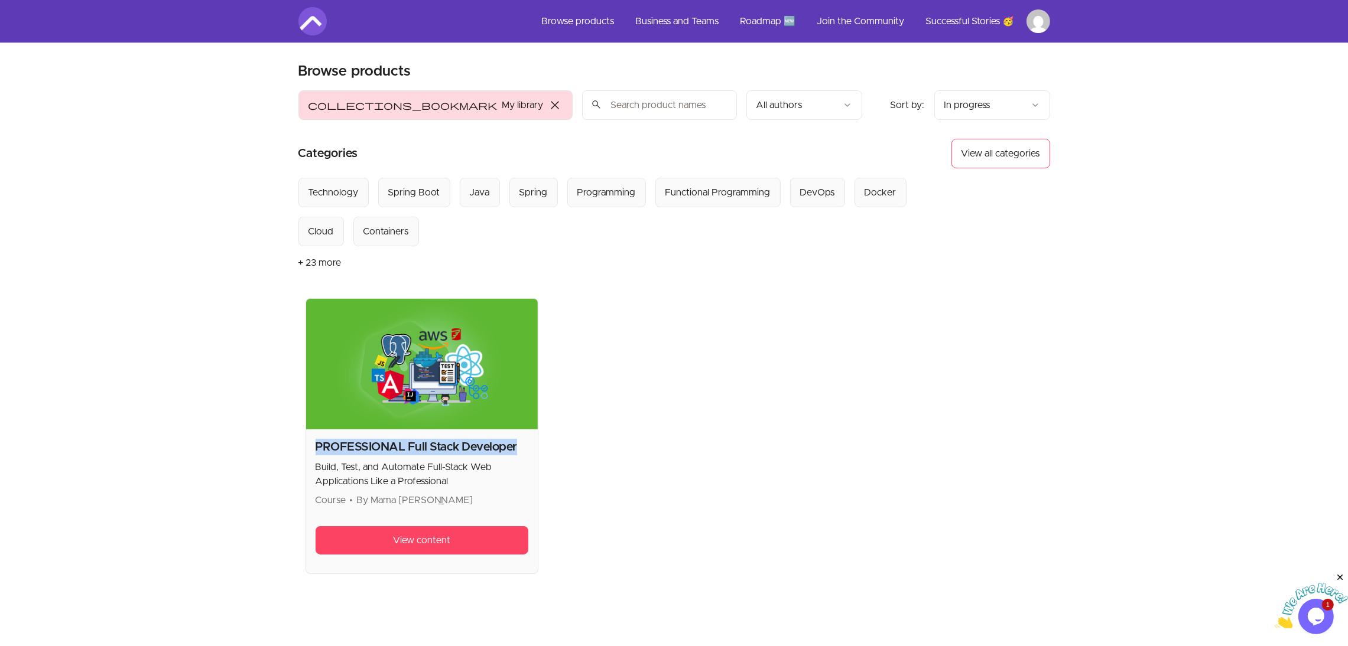
drag, startPoint x: 309, startPoint y: 447, endPoint x: 527, endPoint y: 448, distance: 218.0
click at [527, 448] on div "PROFESSIONAL Full Stack Developer Build, Test, and Automate Full-Stack Web Appl…" at bounding box center [422, 501] width 232 height 144
copy h2 "PROFESSIONAL Full Stack Developer"
click at [433, 538] on span "View content" at bounding box center [421, 540] width 57 height 14
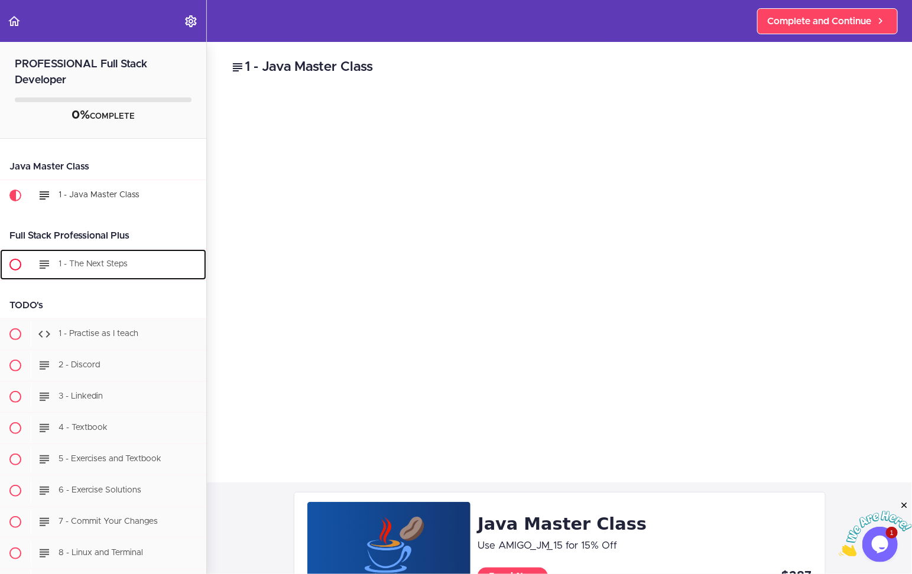
click at [129, 265] on div "1 - The Next Steps" at bounding box center [118, 265] width 175 height 26
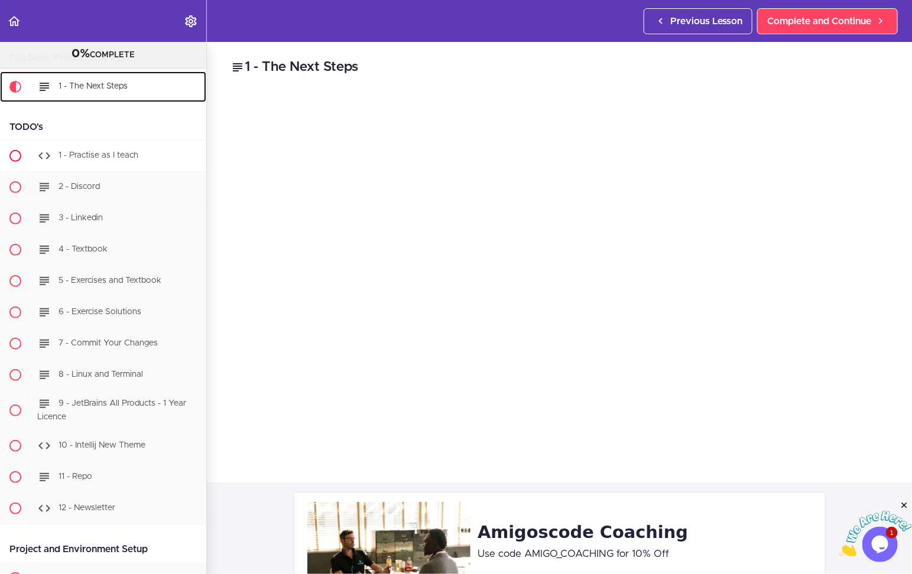
scroll to position [164, 0]
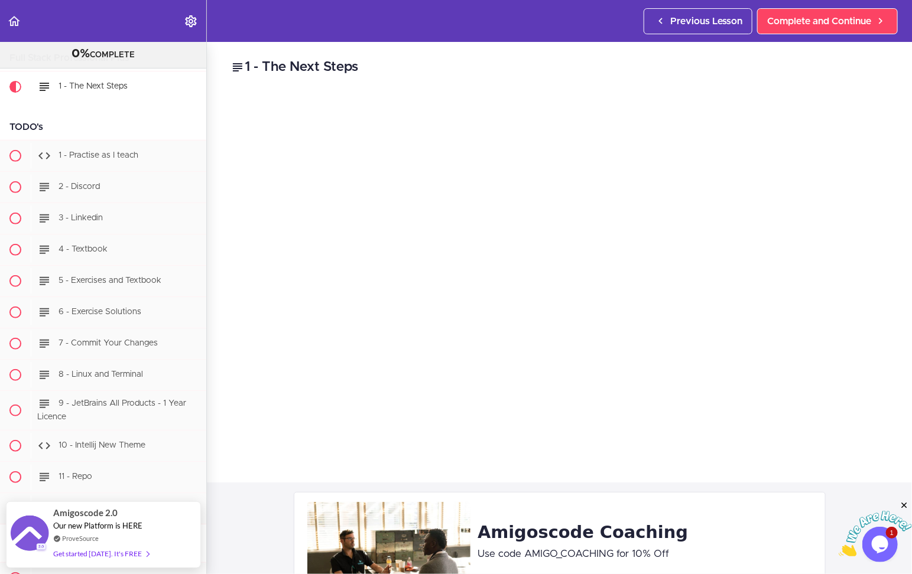
click at [632, 483] on div "Amigoscode Coaching Use code AMIGO_COACHING for 10% Off Start Today $599" at bounding box center [559, 557] width 705 height 148
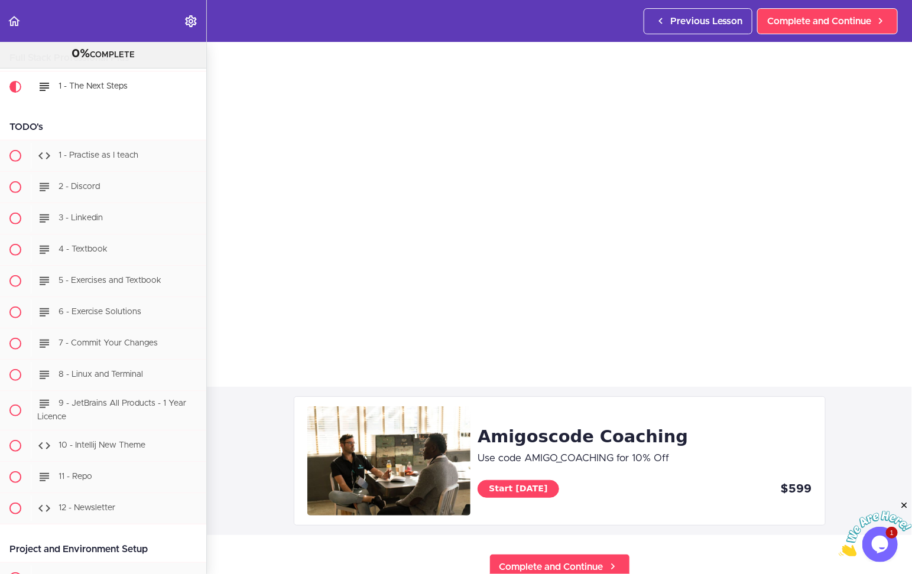
scroll to position [84, 0]
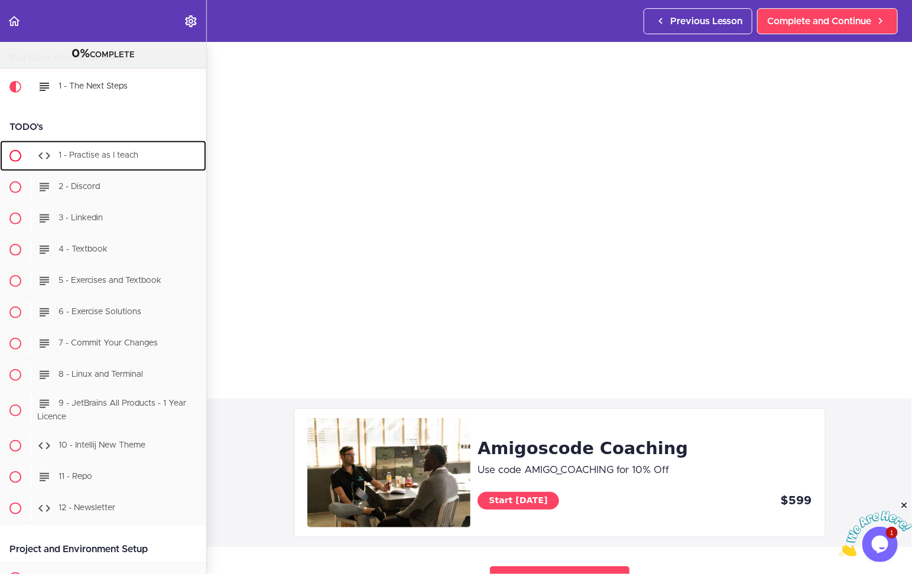
click at [99, 154] on span "1 - Practise as I teach" at bounding box center [98, 155] width 80 height 8
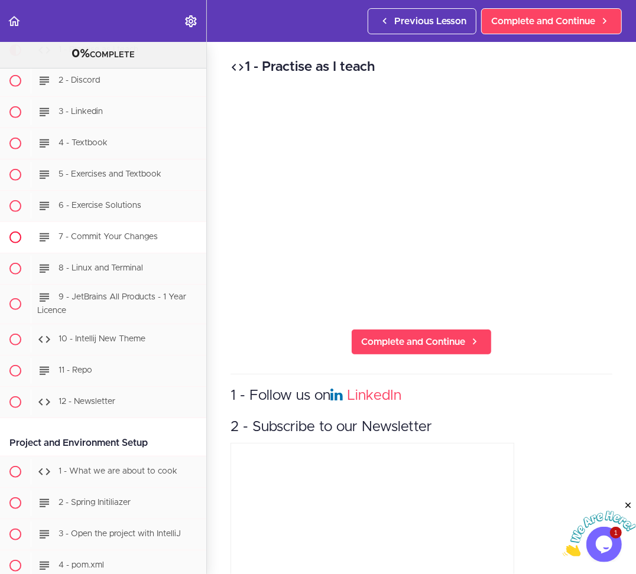
scroll to position [297, 0]
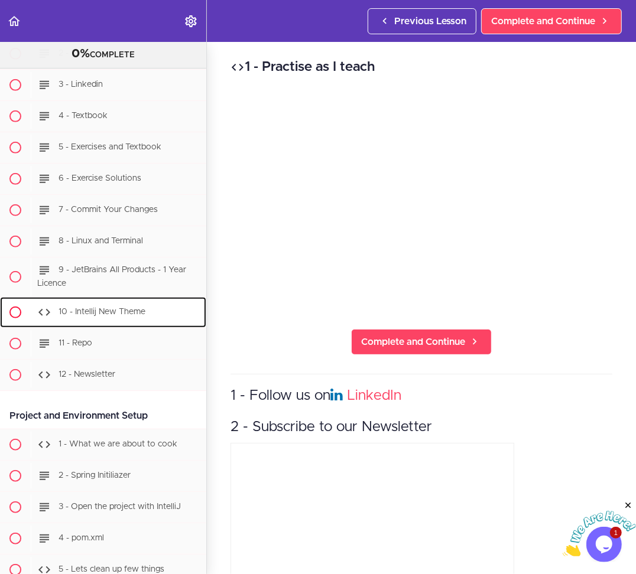
click at [124, 314] on span "10 - Intellij New Theme" at bounding box center [101, 312] width 87 height 8
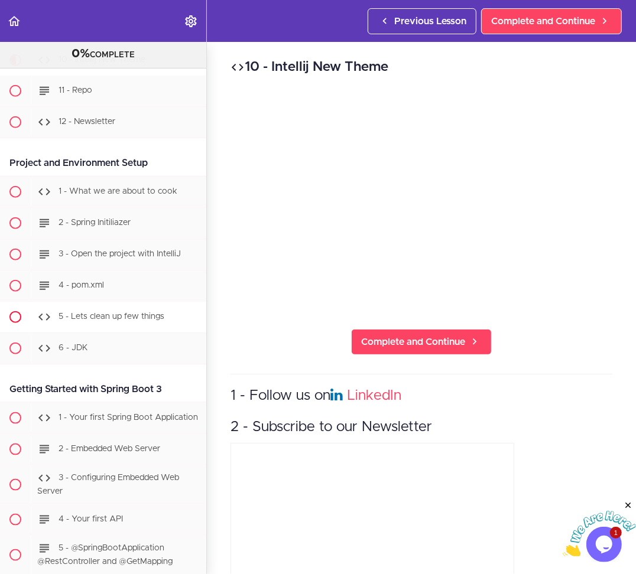
scroll to position [588, 0]
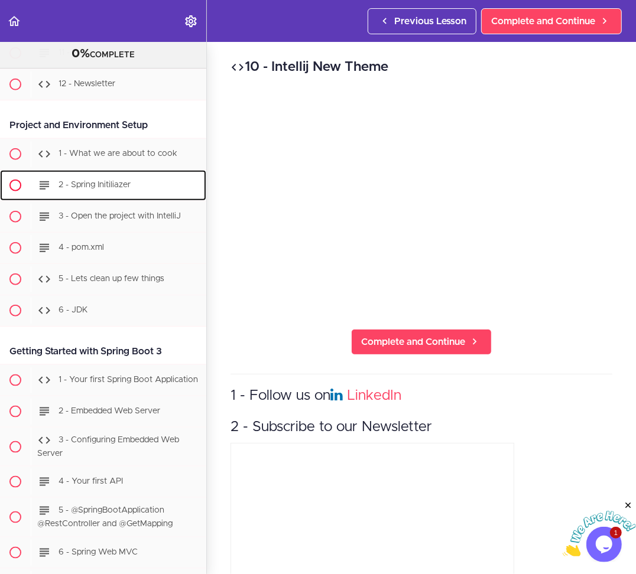
click at [92, 183] on span "2 - Spring Initiliazer" at bounding box center [94, 185] width 72 height 8
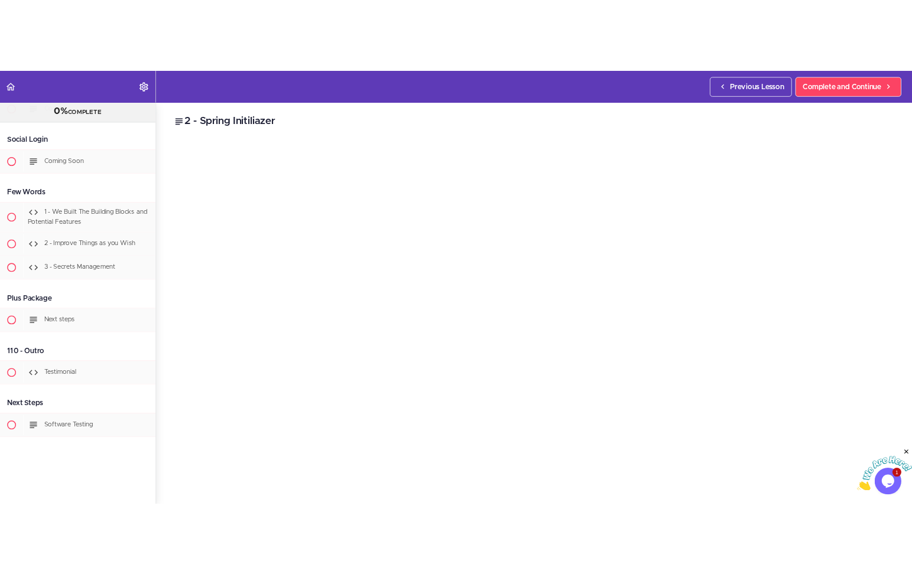
scroll to position [30106, 0]
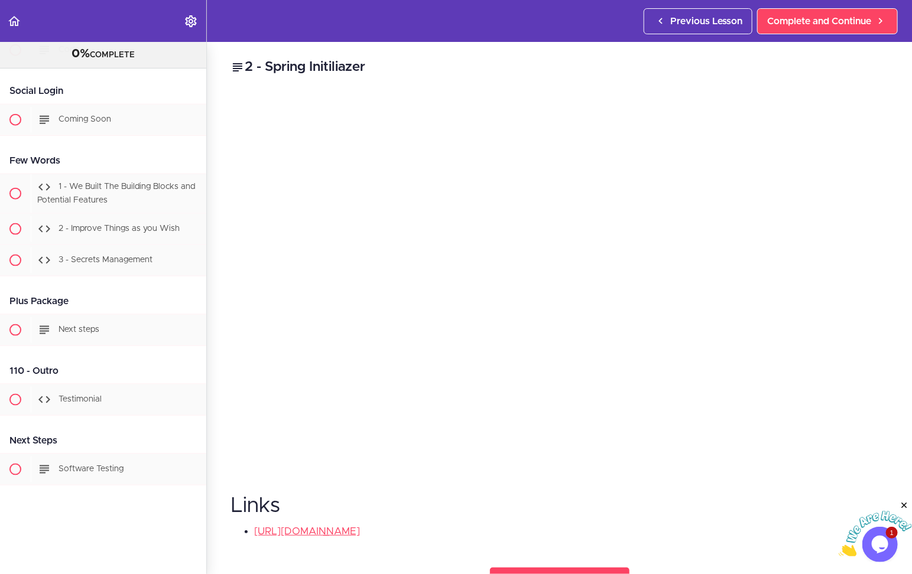
click at [883, 542] on img at bounding box center [874, 533] width 73 height 47
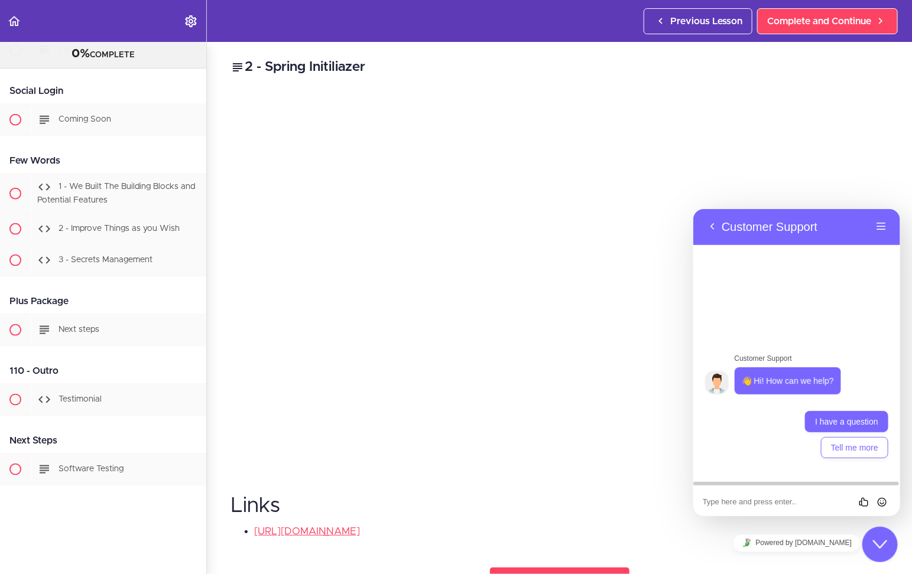
click at [861, 426] on button "I have a question" at bounding box center [845, 421] width 83 height 21
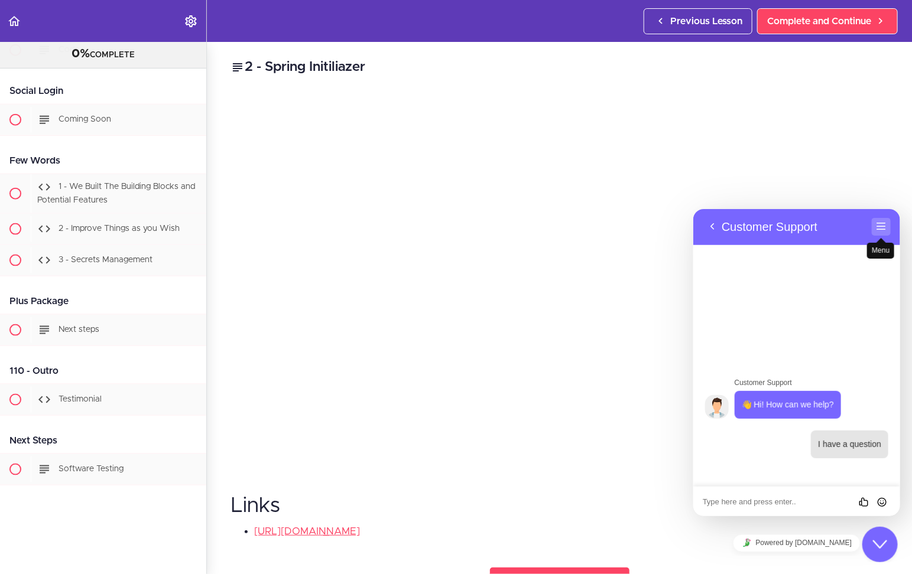
click at [880, 226] on button "Menu" at bounding box center [880, 226] width 19 height 18
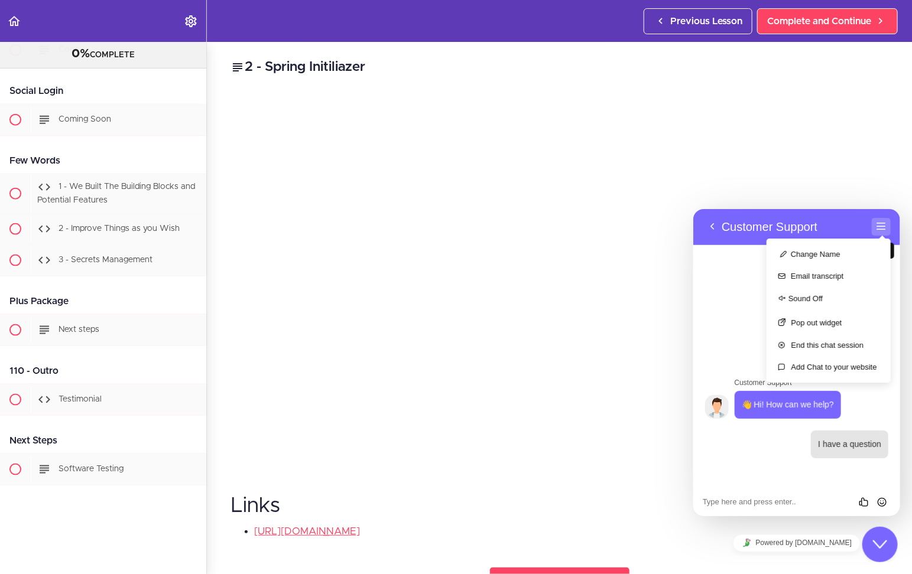
click at [880, 226] on button "Menu" at bounding box center [880, 226] width 19 height 18
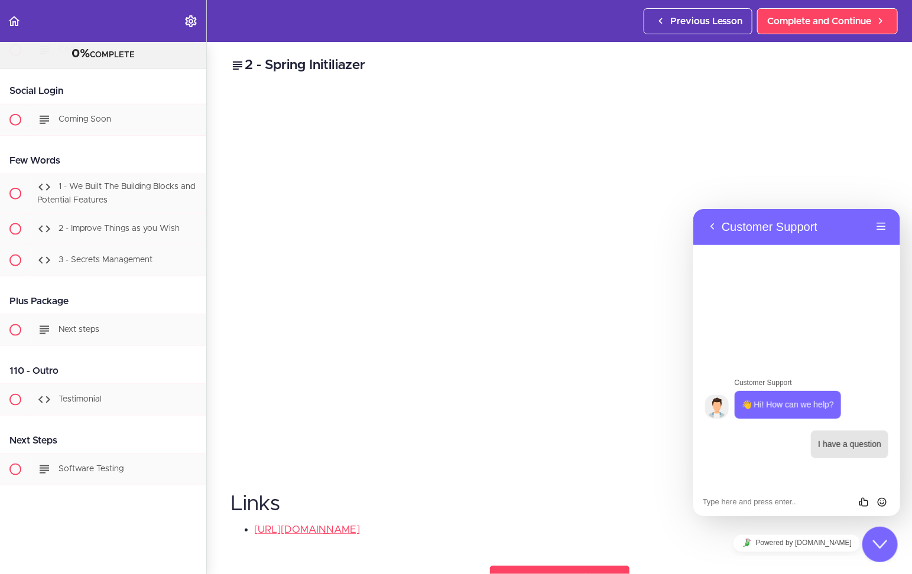
scroll to position [0, 0]
click at [709, 222] on button "Back" at bounding box center [711, 226] width 19 height 18
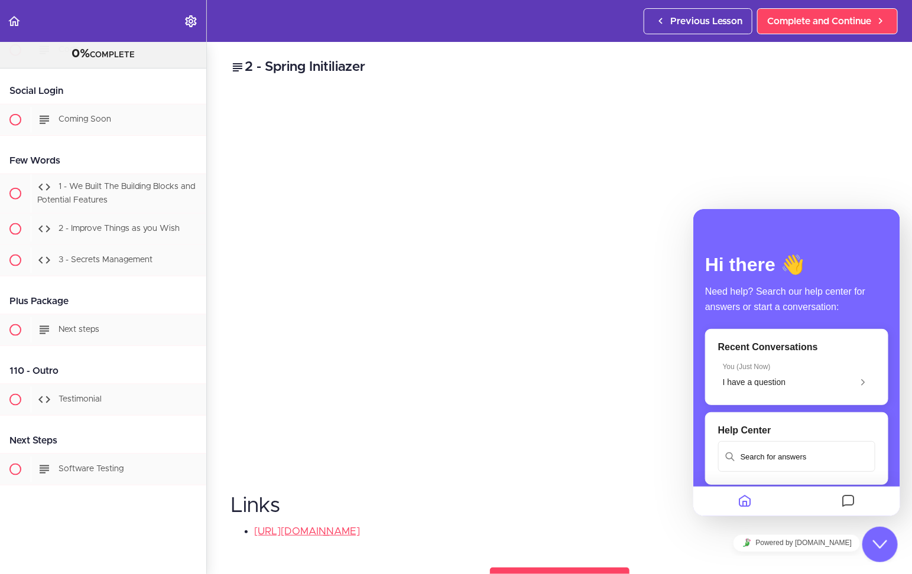
scroll to position [30, 0]
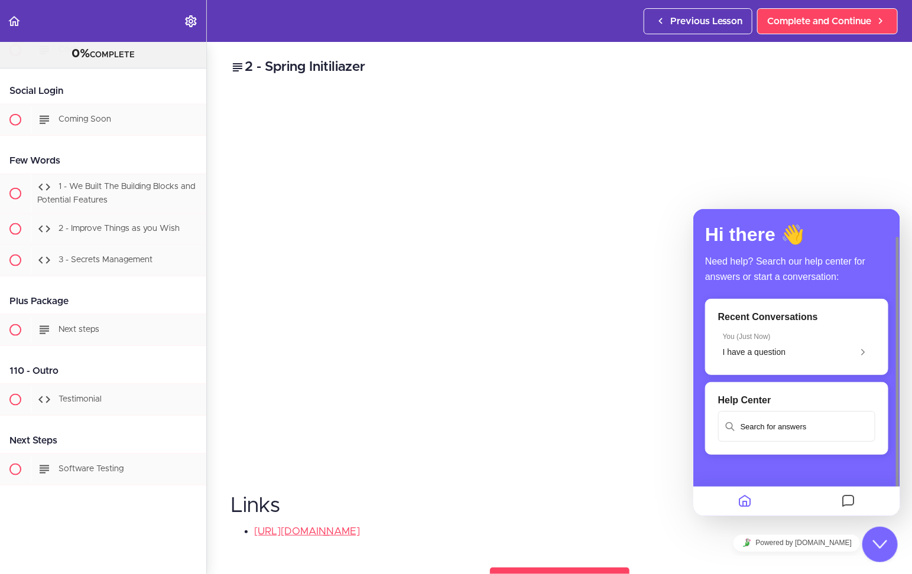
click at [827, 324] on div "Recent Conversations You ( Just Now ) I have a question" at bounding box center [795, 336] width 157 height 50
click at [780, 338] on p "You ( Just Now )" at bounding box center [796, 336] width 148 height 8
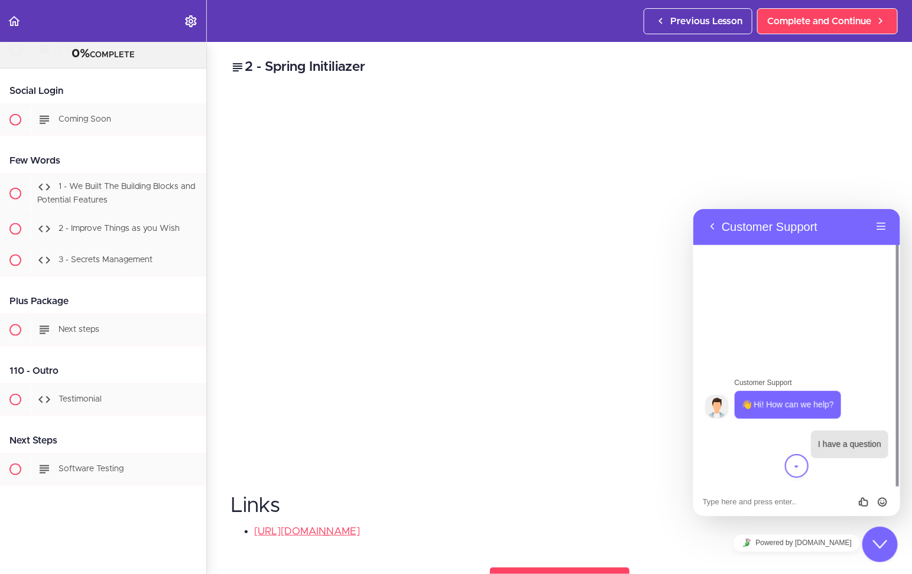
click at [802, 467] on button "scroll to bottom" at bounding box center [796, 466] width 24 height 24
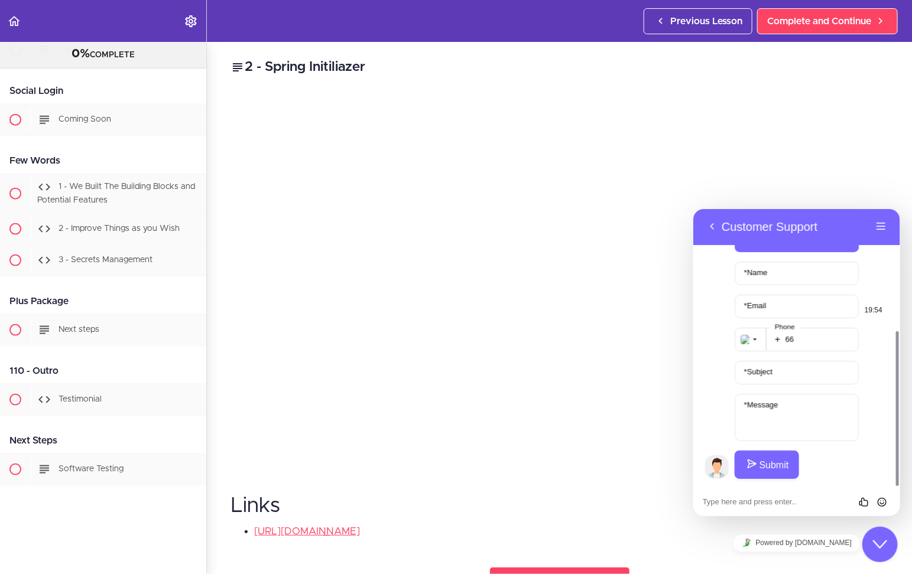
scroll to position [61, 0]
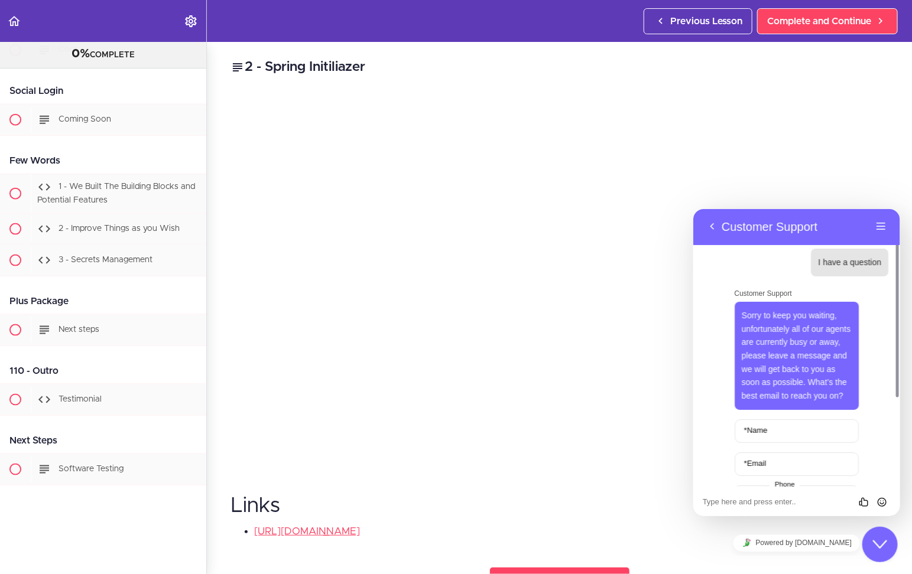
click at [880, 551] on button "Close Chat This icon closes the chat window." at bounding box center [878, 543] width 35 height 35
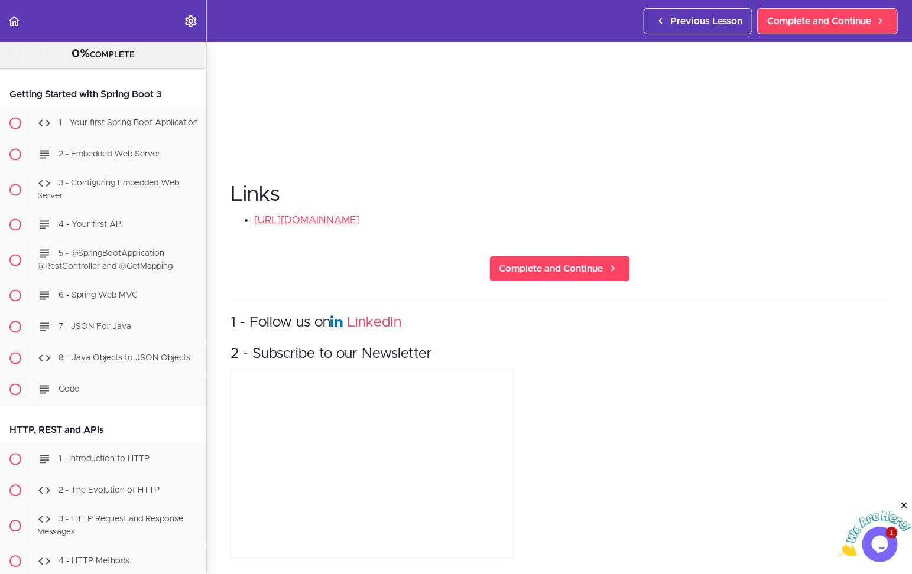
scroll to position [0, 0]
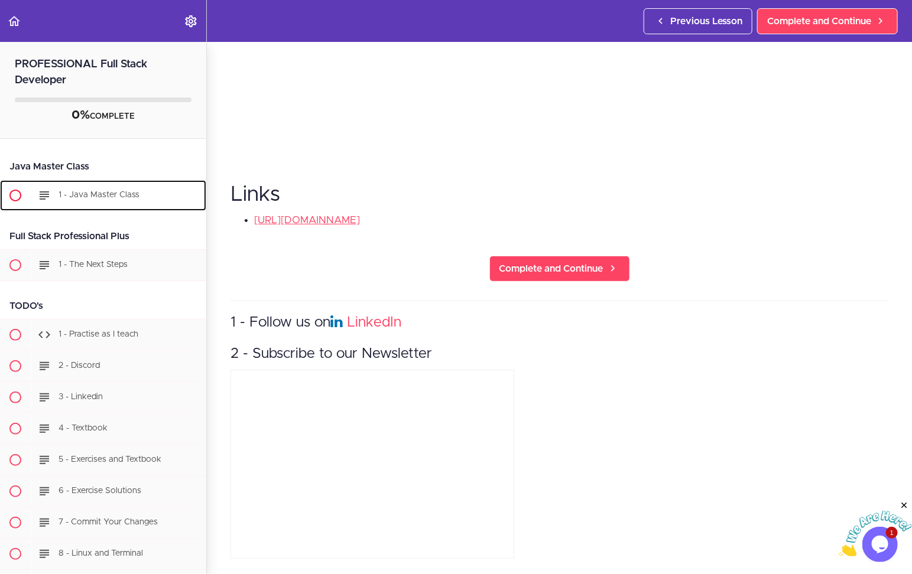
click at [104, 198] on span "1 - Java Master Class" at bounding box center [98, 195] width 81 height 8
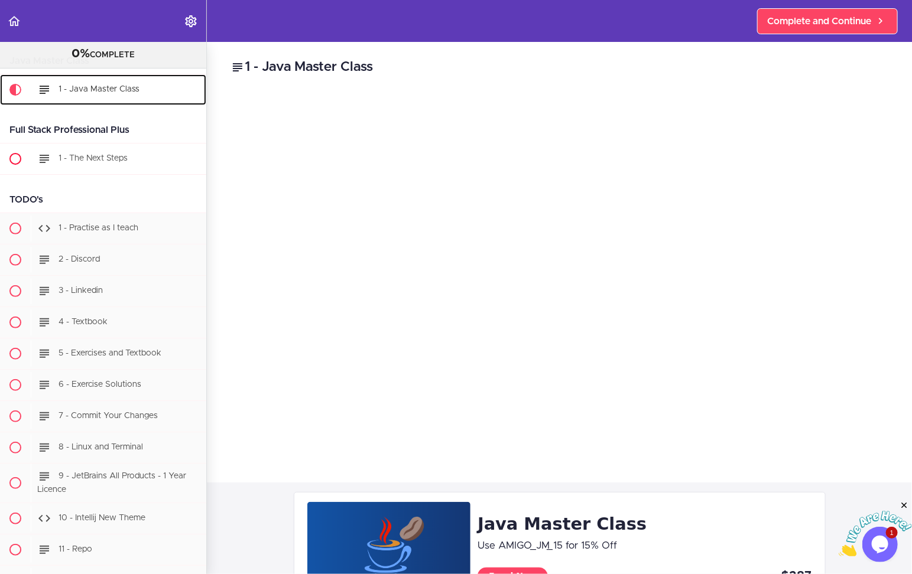
scroll to position [93, 0]
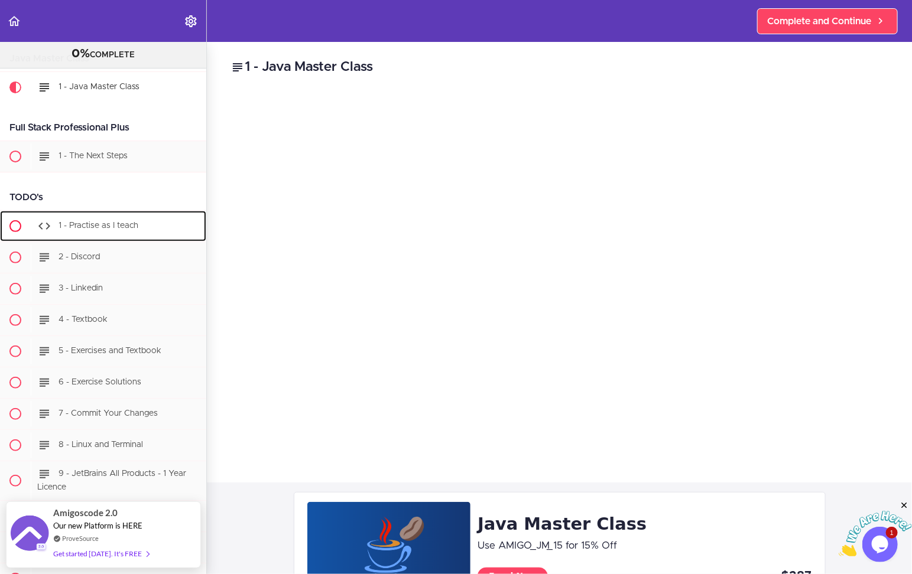
click at [138, 225] on div "1 - Practise as I teach" at bounding box center [118, 226] width 175 height 26
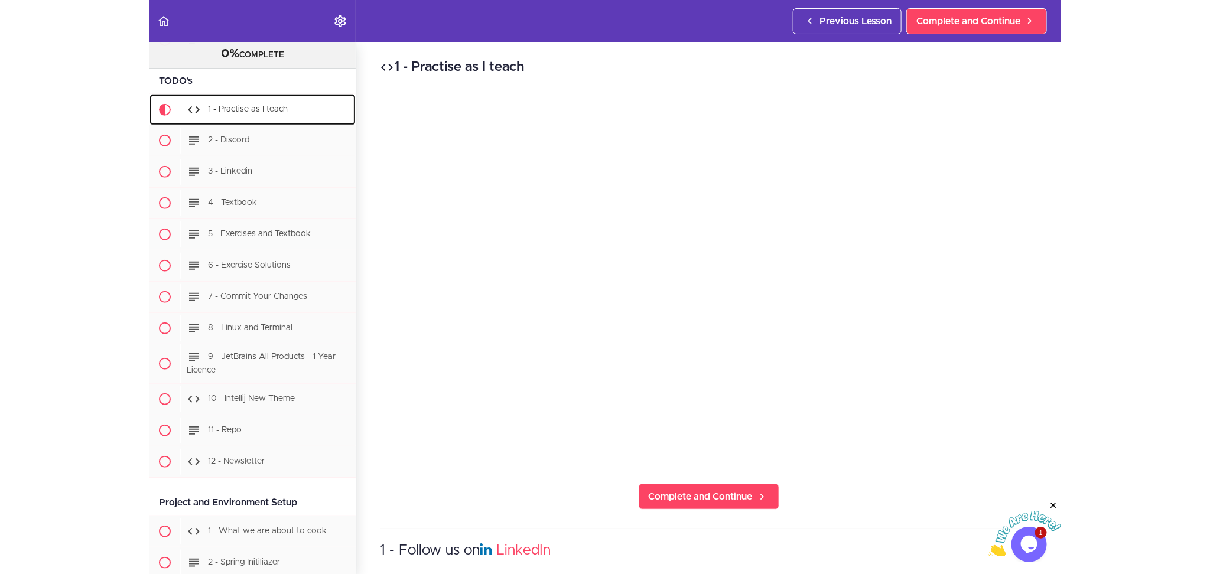
scroll to position [219, 0]
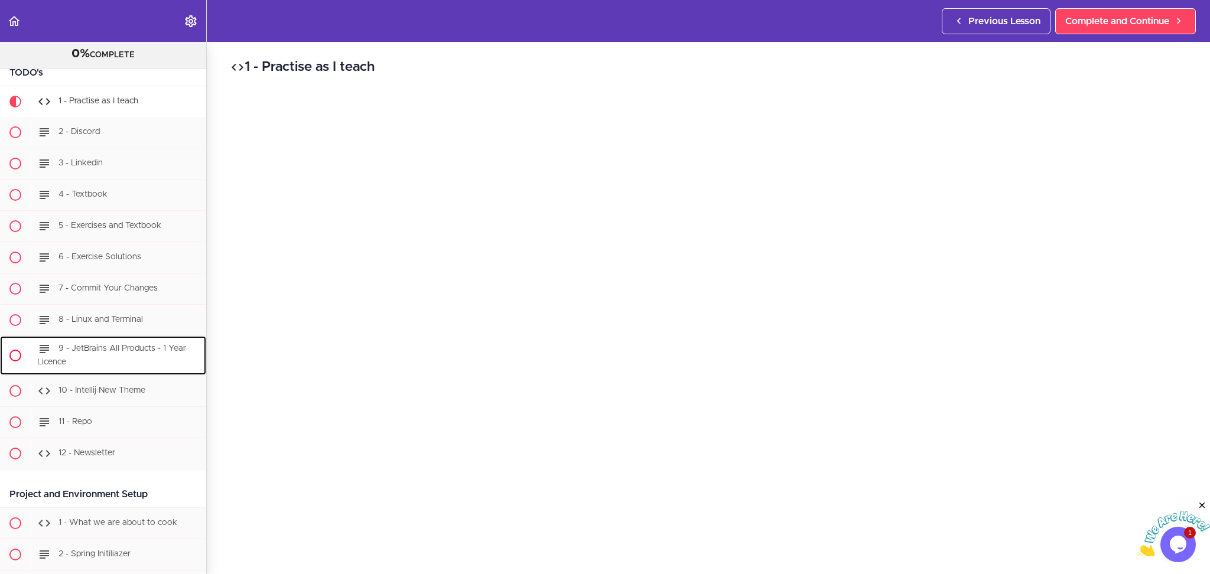
click at [118, 349] on span "9 - JetBrains All Products - 1 Year Licence" at bounding box center [111, 355] width 149 height 22
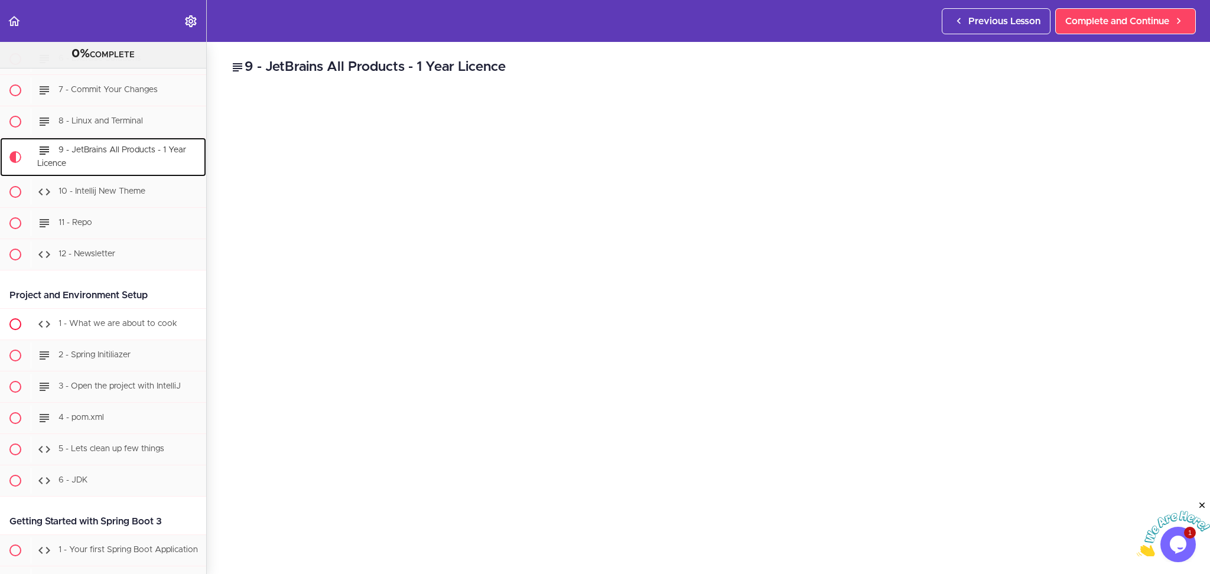
scroll to position [390, 0]
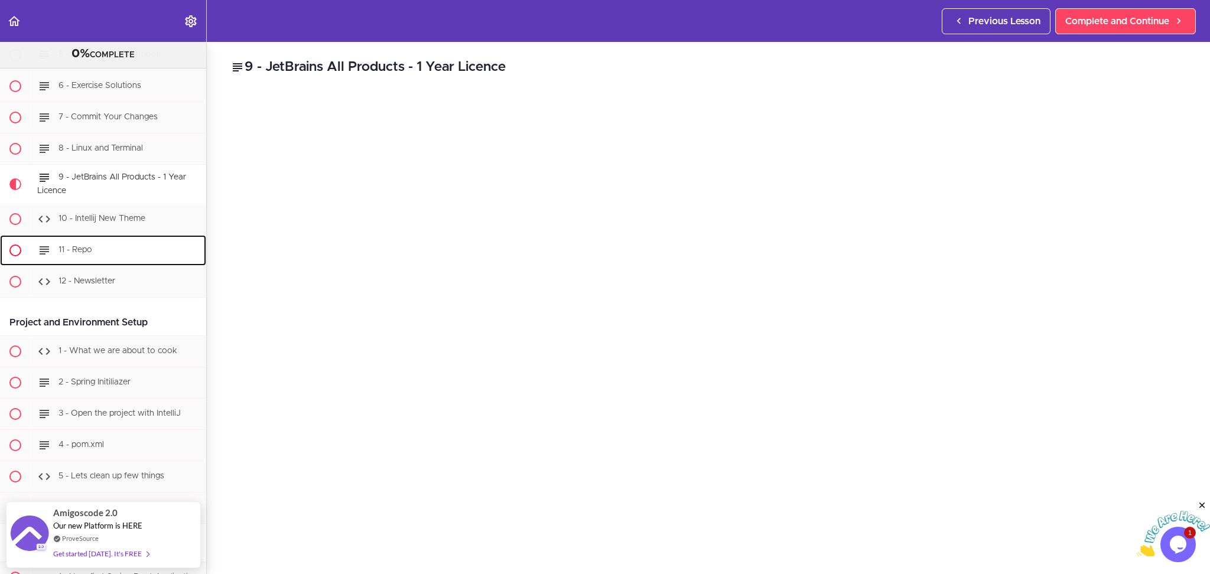
click at [97, 243] on div "11 - Repo" at bounding box center [118, 250] width 175 height 26
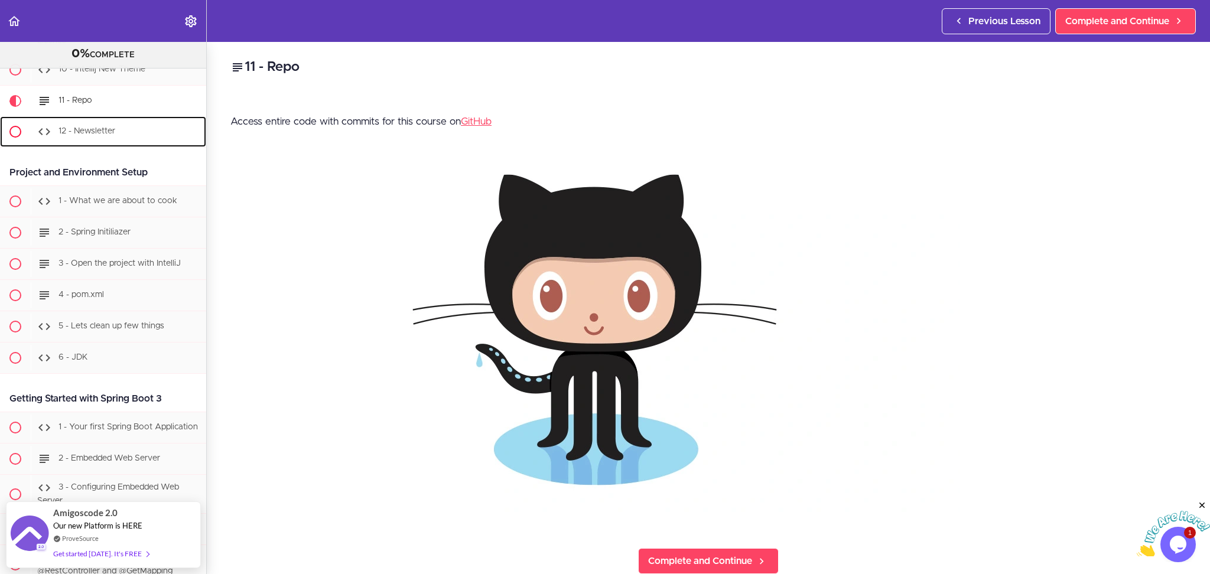
click at [108, 135] on span "12 - Newsletter" at bounding box center [86, 131] width 57 height 8
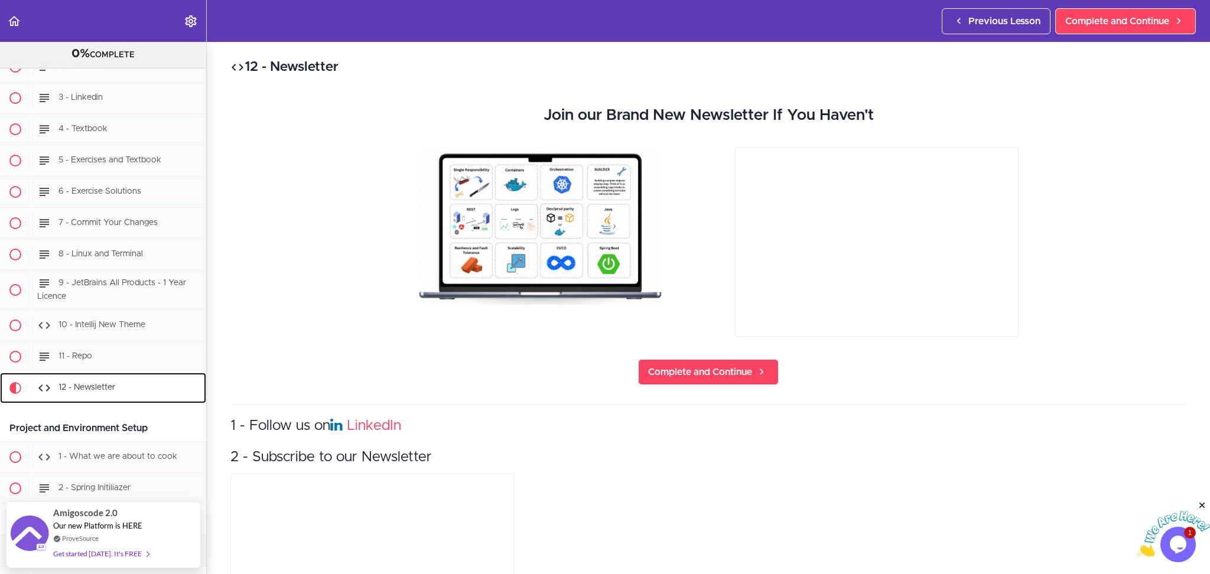
scroll to position [257, 0]
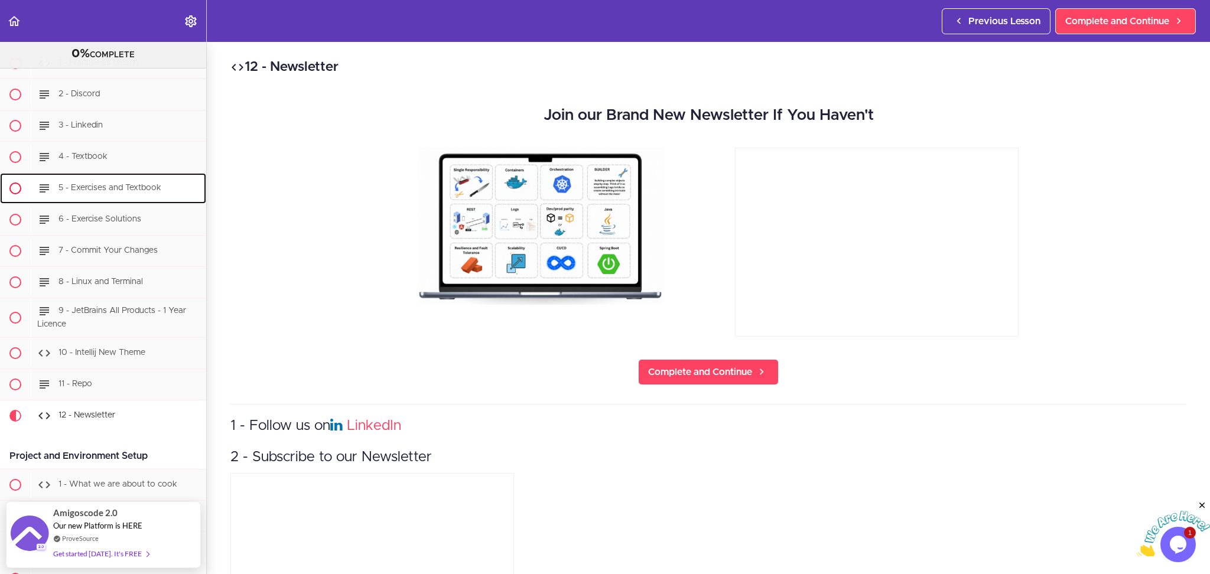
click at [123, 184] on span "5 - Exercises and Textbook" at bounding box center [109, 188] width 103 height 8
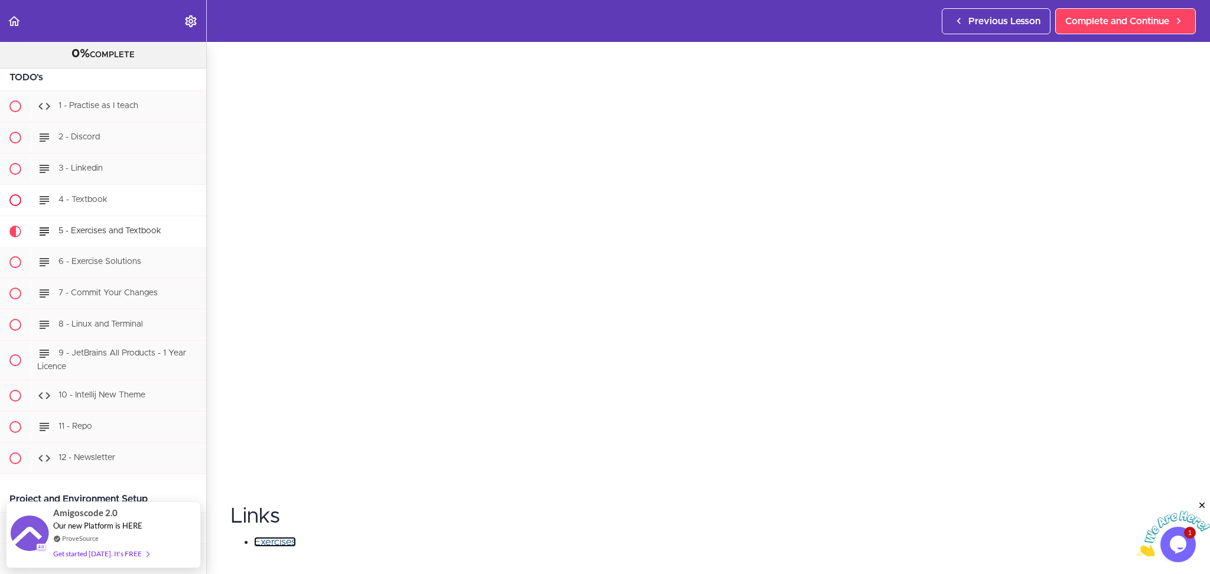
scroll to position [187, 0]
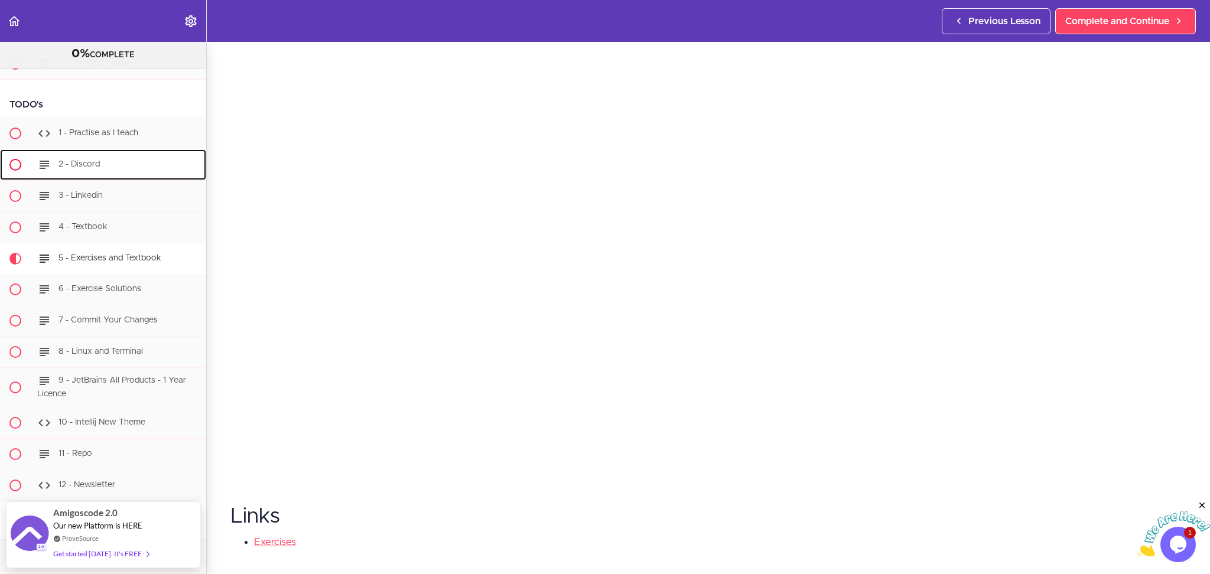
click at [91, 161] on span "2 - Discord" at bounding box center [78, 164] width 41 height 8
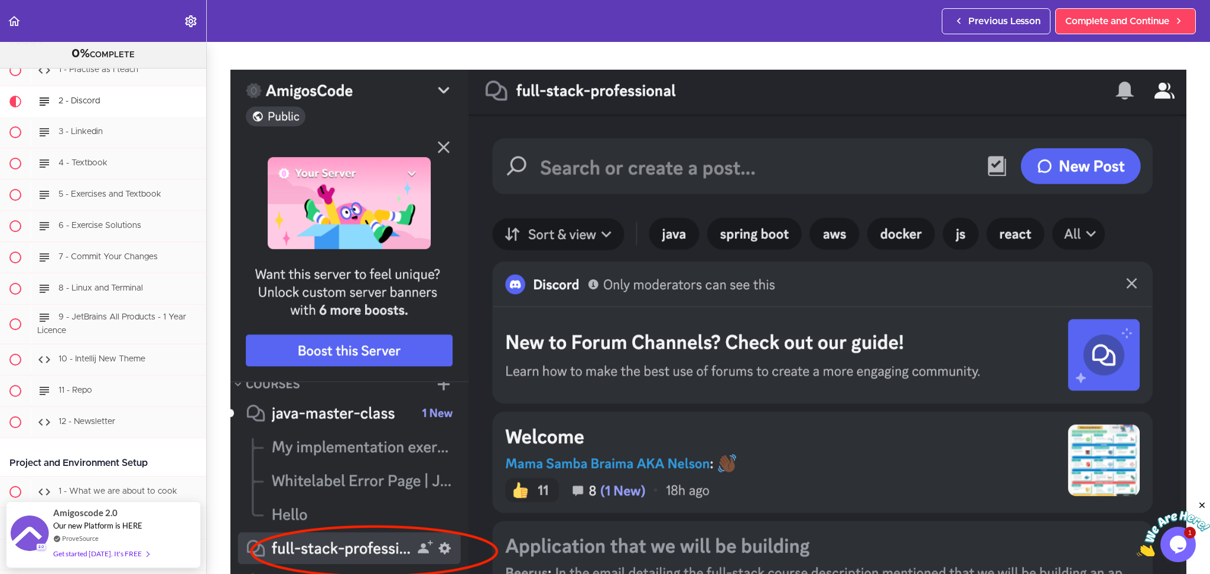
scroll to position [1182, 0]
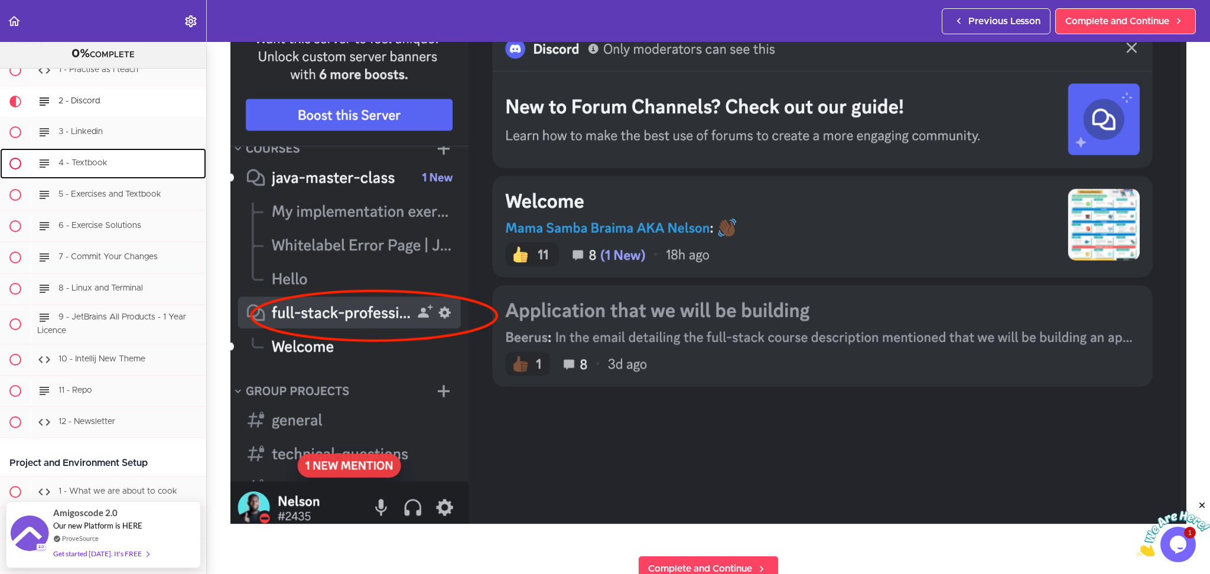
click at [100, 158] on div "4 - Textbook" at bounding box center [118, 164] width 175 height 26
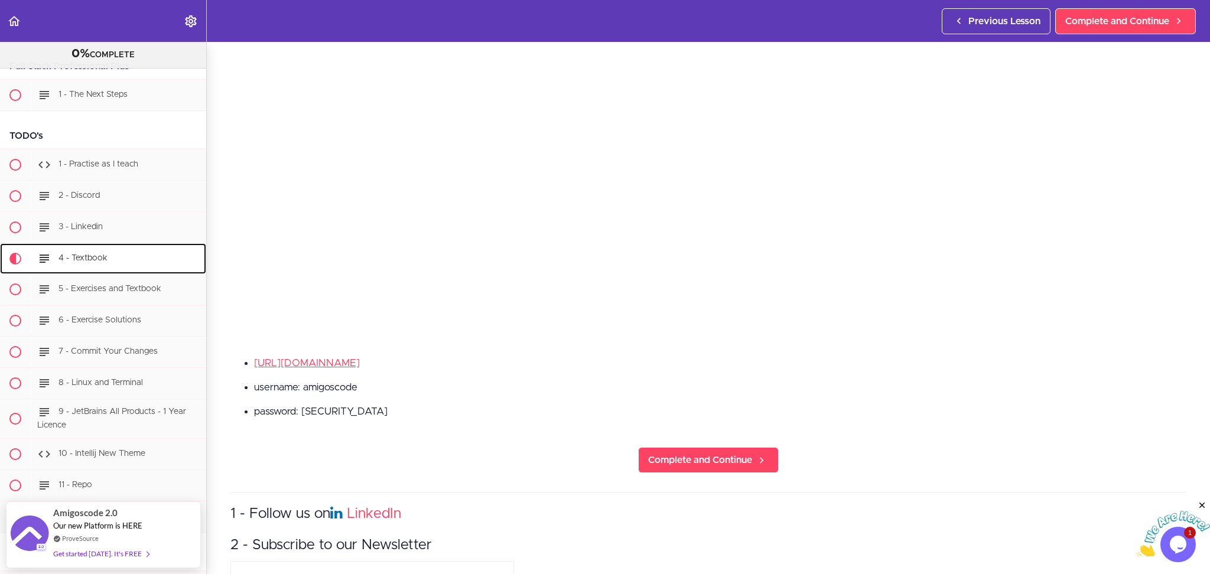
scroll to position [315, 0]
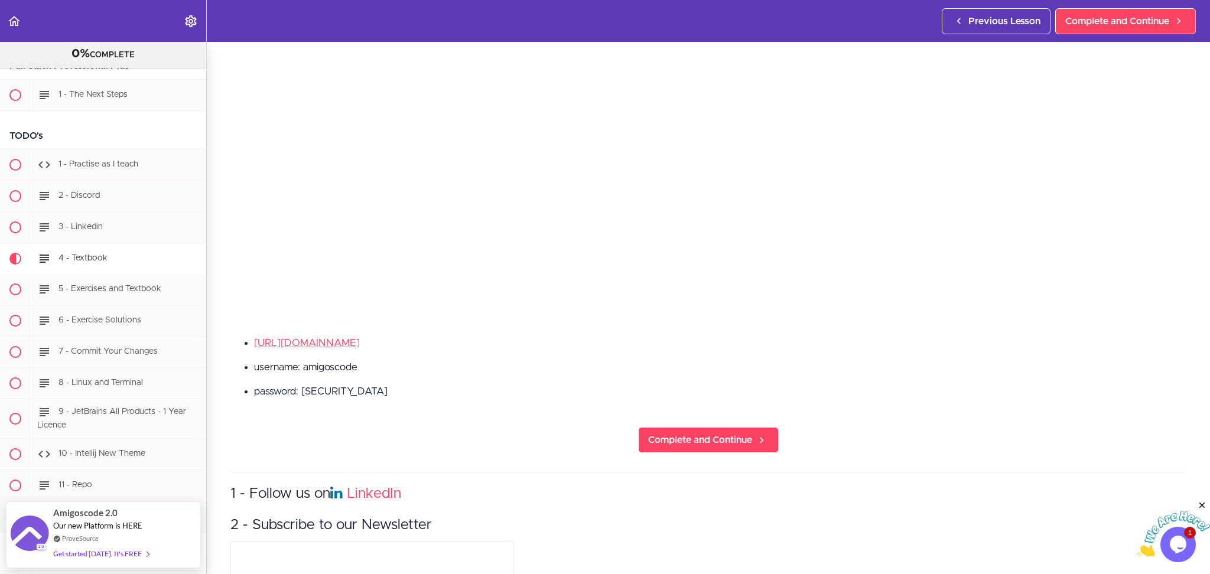
click at [323, 365] on li "username: amigoscode" at bounding box center [720, 367] width 932 height 15
copy li "amigoscode"
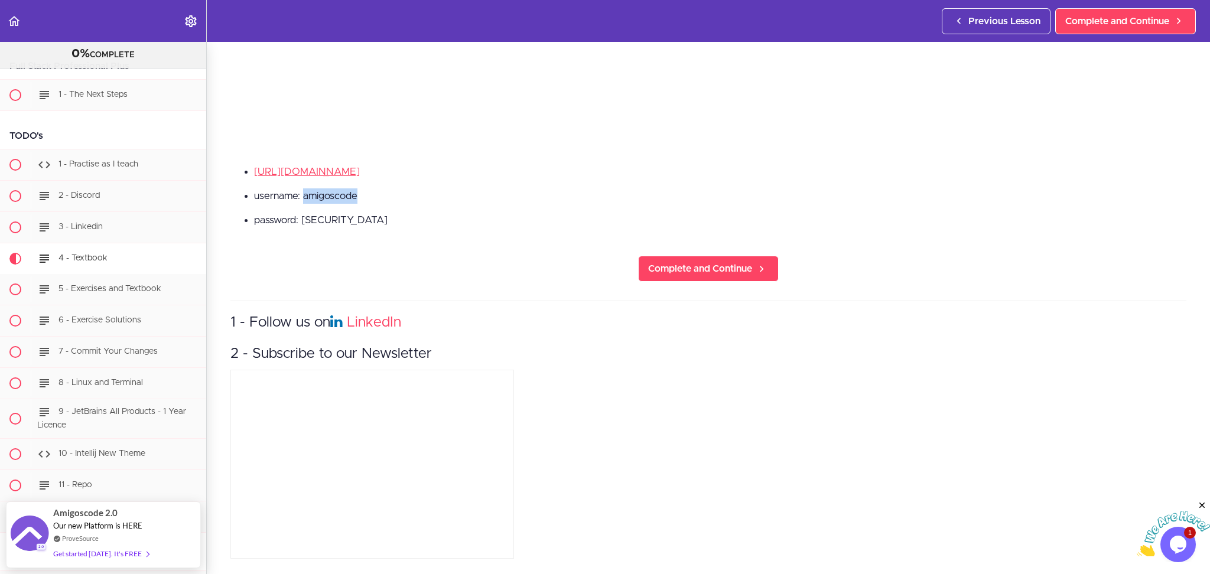
scroll to position [492, 0]
click at [118, 378] on div "8 - Linux and Terminal" at bounding box center [118, 383] width 175 height 26
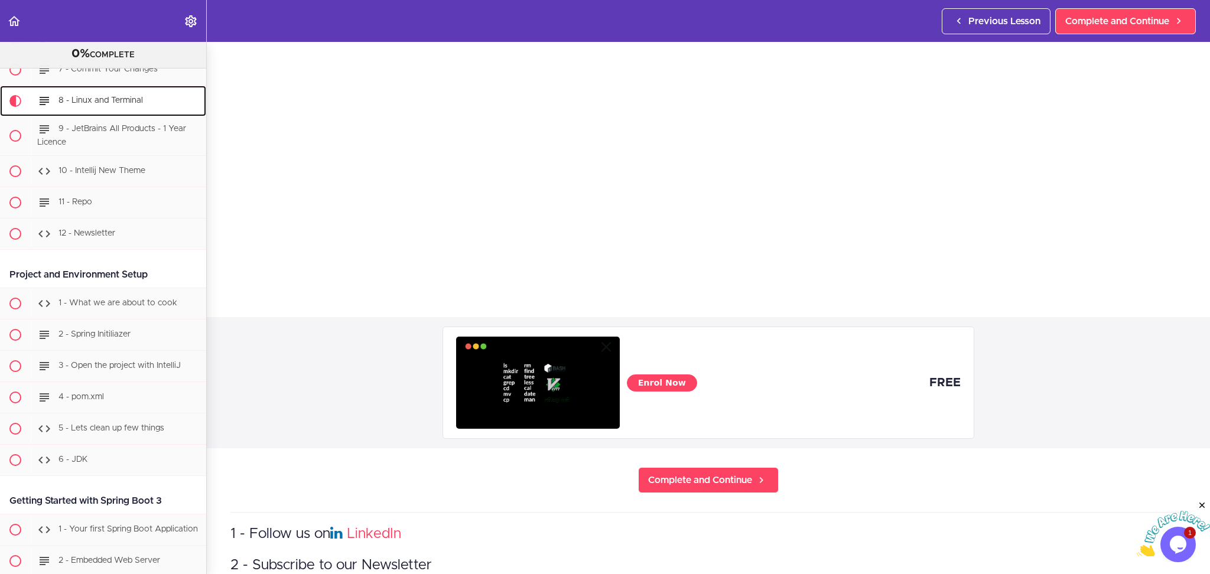
scroll to position [393, 0]
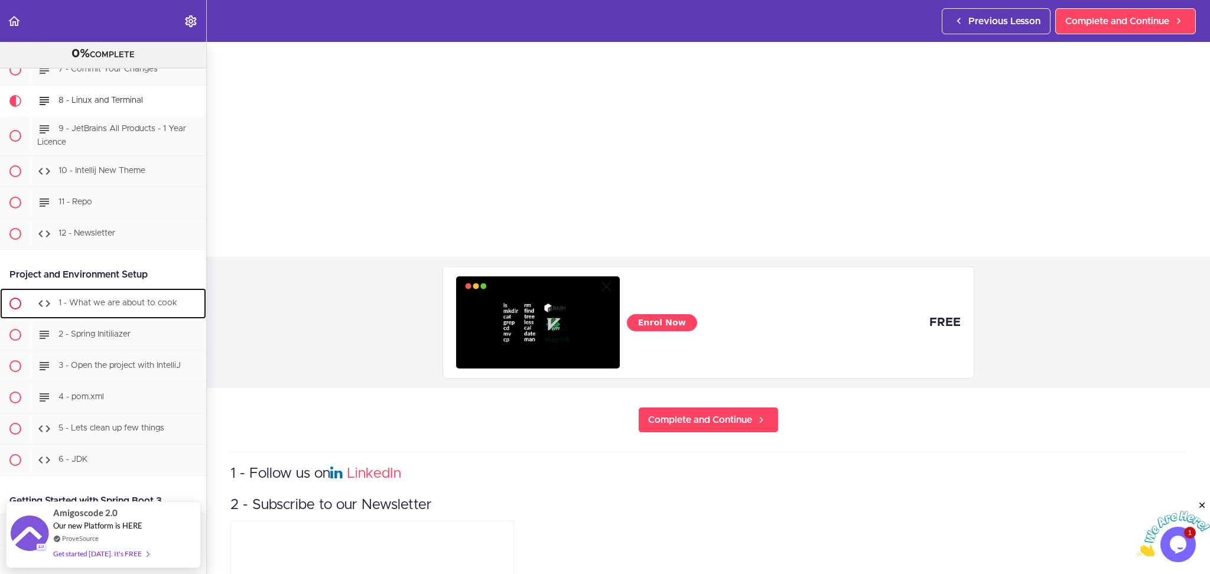
click at [160, 304] on span "1 - What we are about to cook" at bounding box center [117, 303] width 119 height 8
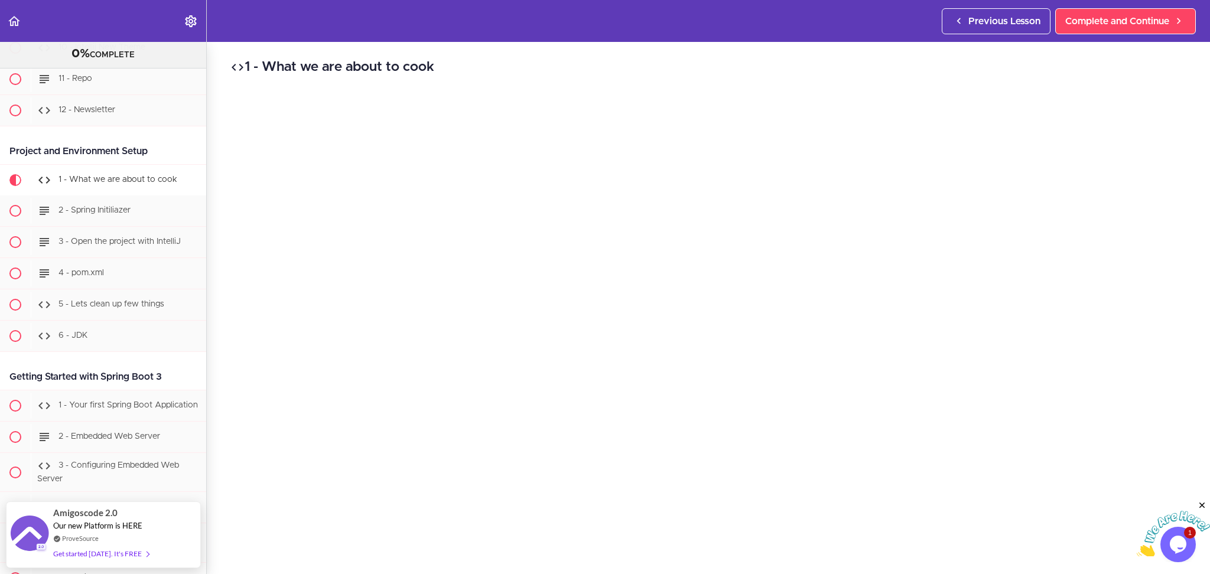
scroll to position [79, 0]
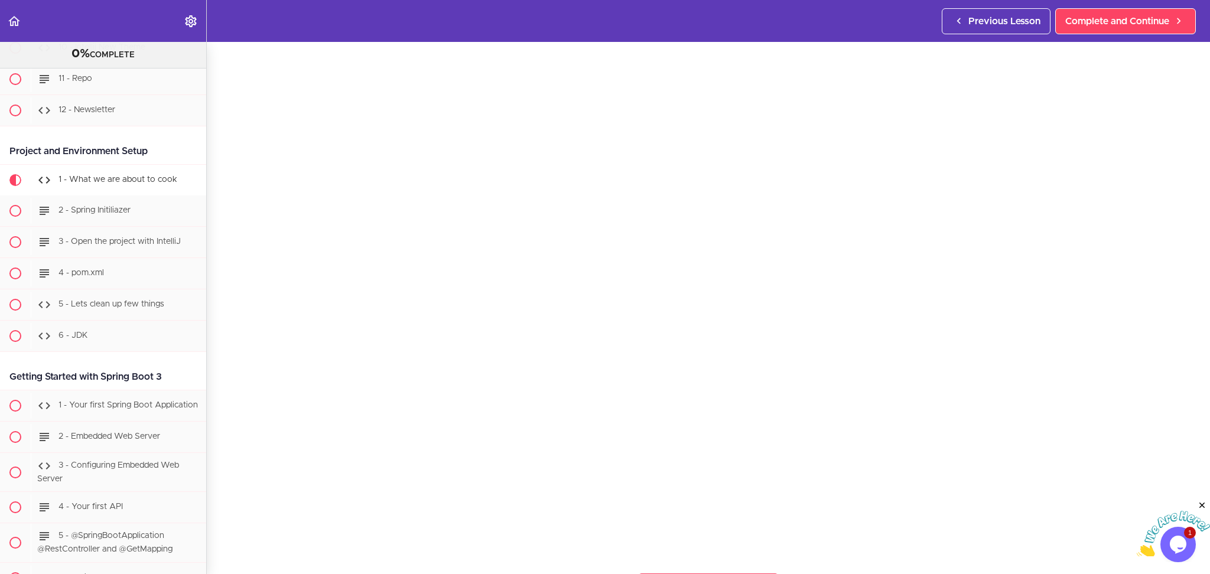
click at [911, 557] on section "PROFESSIONAL Full Stack Developer 0% COMPLETE Java Master Class 1 - Java Master…" at bounding box center [605, 308] width 1210 height 532
click at [96, 217] on div "2 - Spring Initiliazer" at bounding box center [118, 211] width 175 height 26
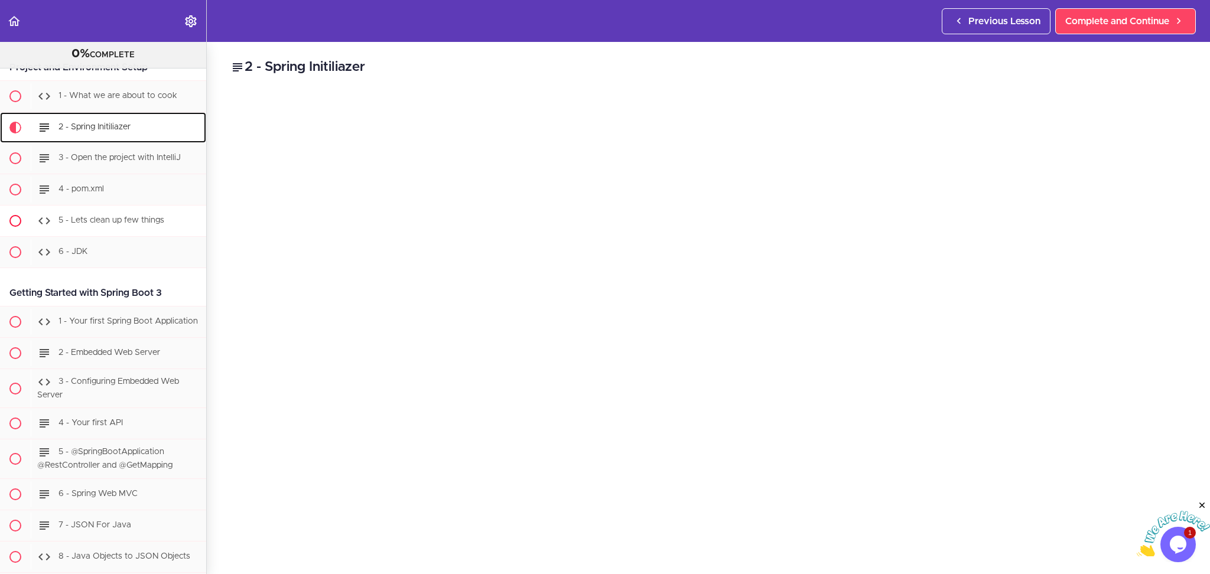
scroll to position [673, 0]
